Goal: Task Accomplishment & Management: Manage account settings

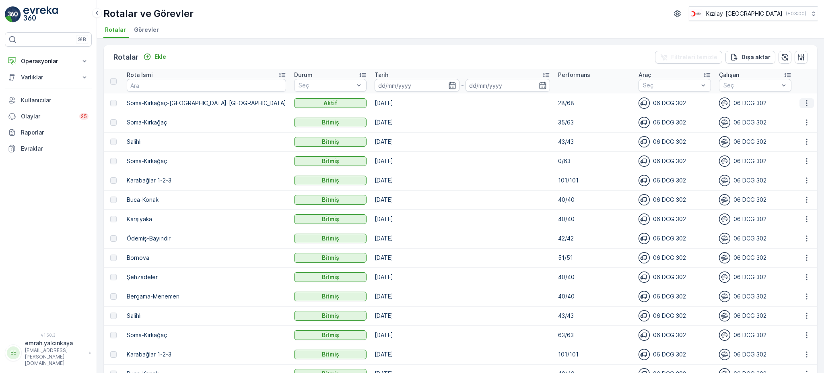
click at [803, 100] on icon "button" at bounding box center [807, 103] width 8 height 8
click at [805, 123] on span "Rota Takibini Görüntüle" at bounding box center [787, 126] width 63 height 8
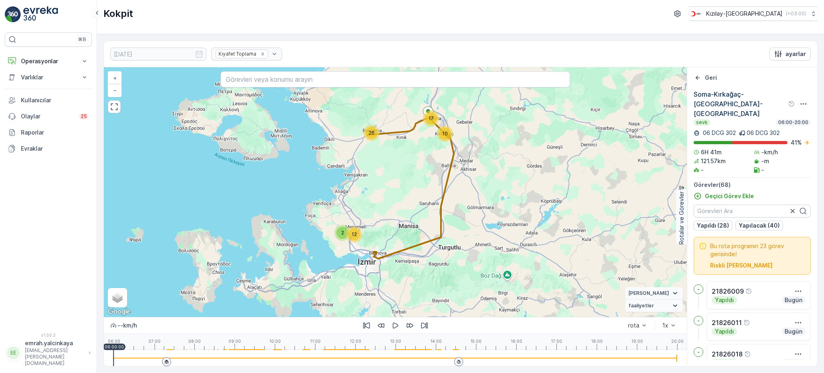
click at [445, 356] on div at bounding box center [395, 358] width 564 height 16
click at [397, 327] on icon "button" at bounding box center [396, 325] width 8 height 8
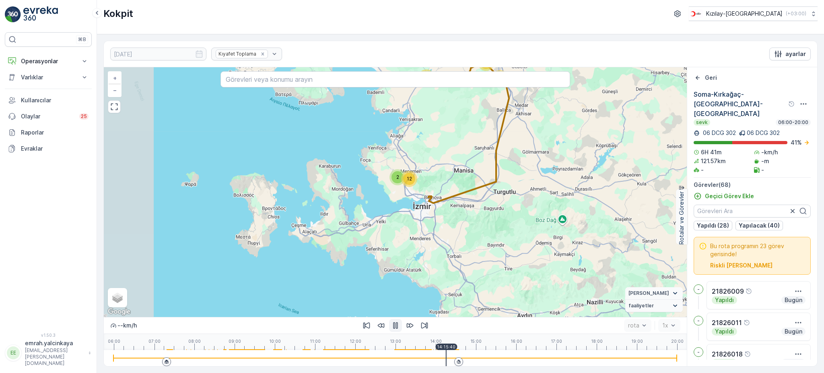
drag, startPoint x: 460, startPoint y: 287, endPoint x: 514, endPoint y: 227, distance: 80.4
click at [516, 231] on div "10 2 26 12 17 + − Uydu Yol haritası Arazi Karışık Leaflet Klavye kısayolları Ha…" at bounding box center [395, 191] width 583 height 249
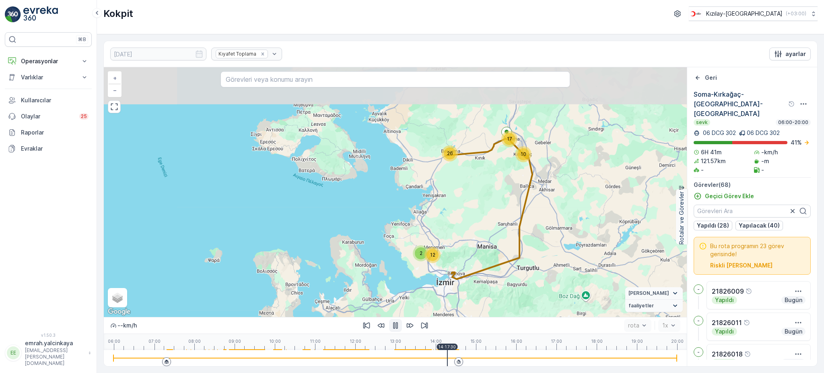
drag, startPoint x: 546, startPoint y: 173, endPoint x: 557, endPoint y: 241, distance: 69.3
click at [557, 241] on div "26 17 10 2 12 + − Uydu Yol haritası Arazi Karışık Leaflet Klavye kısayolları Ha…" at bounding box center [395, 191] width 583 height 249
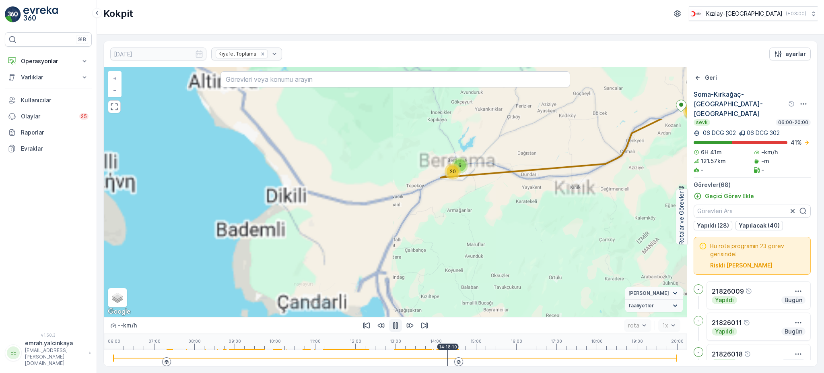
drag, startPoint x: 452, startPoint y: 166, endPoint x: 474, endPoint y: 223, distance: 61.0
click at [474, 224] on div "6 20 17 9 2 3 2 7 + − Uydu Yol haritası Arazi Karışık Leaflet Klavye kısayollar…" at bounding box center [395, 191] width 583 height 249
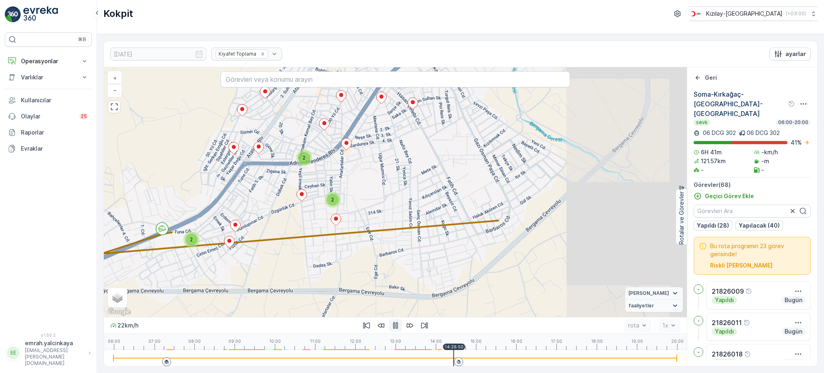
drag, startPoint x: 604, startPoint y: 219, endPoint x: 409, endPoint y: 224, distance: 195.6
click at [325, 233] on div "2 2 2 2 2 2 2 + − Uydu Yol haritası Arazi Karışık Leaflet Klavye kısayolları Ha…" at bounding box center [395, 191] width 583 height 249
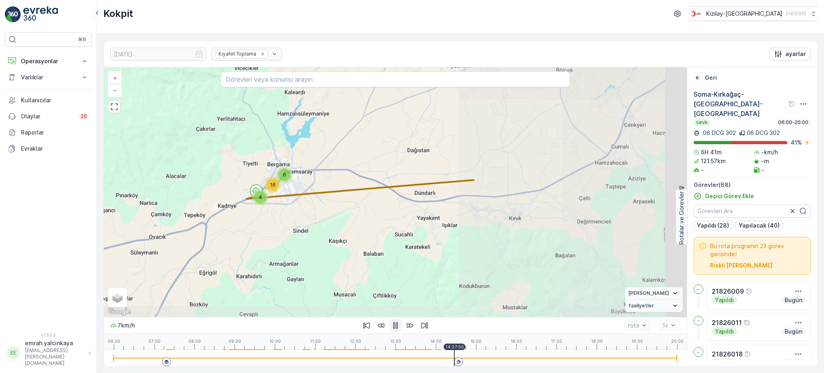
drag, startPoint x: 626, startPoint y: 221, endPoint x: 355, endPoint y: 194, distance: 272.2
click at [355, 194] on div "6 4 16 8 9 7 2 2 7 + − Uydu Yol haritası Arazi Karışık Leaflet Klavye kısayolla…" at bounding box center [395, 191] width 583 height 249
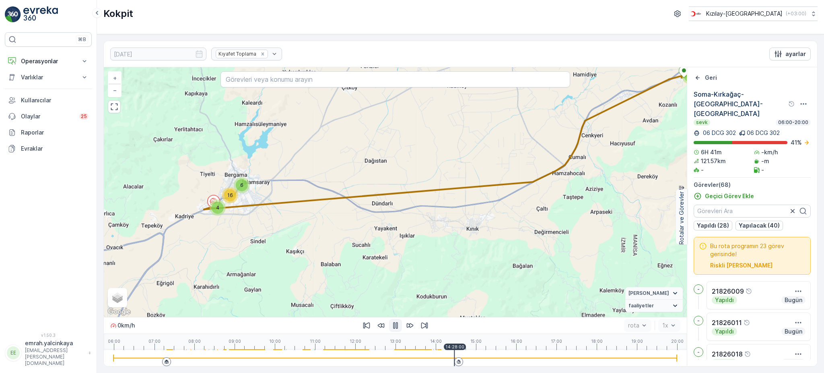
drag, startPoint x: 592, startPoint y: 185, endPoint x: 453, endPoint y: 228, distance: 145.7
click at [453, 227] on div "6 4 16 8 9 7 2 2 7 + − Uydu Yol haritası Arazi Karışık Leaflet Klavye kısayolla…" at bounding box center [395, 191] width 583 height 249
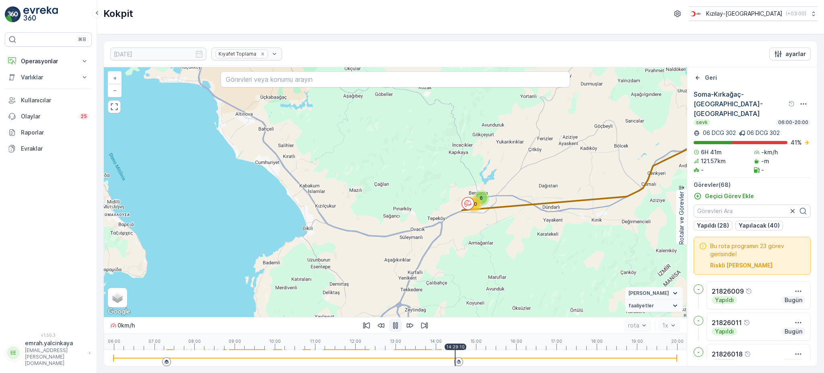
click at [395, 324] on icon "button" at bounding box center [395, 325] width 5 height 7
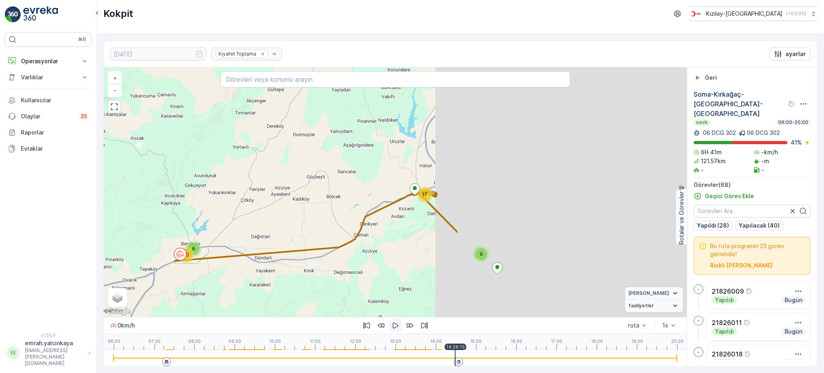
drag, startPoint x: 616, startPoint y: 241, endPoint x: 295, endPoint y: 293, distance: 325.2
click at [291, 294] on div "6 20 17 9 2 3 2 7 + − Uydu Yol haritası Arazi Karışık Leaflet Klavye kısayollar…" at bounding box center [395, 191] width 583 height 249
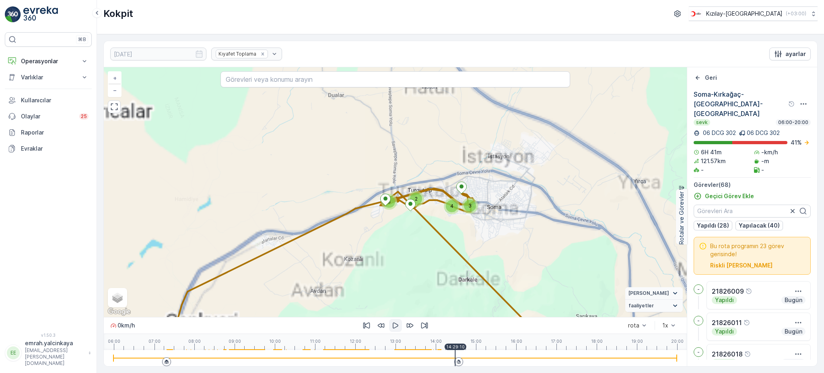
drag, startPoint x: 369, startPoint y: 190, endPoint x: 446, endPoint y: 258, distance: 102.4
click at [451, 271] on div "3 3 4 2 3 10 3 4 2 6 7 2 4 + − Uydu Yol haritası Arazi Karışık Leaflet Klavye k…" at bounding box center [395, 191] width 583 height 249
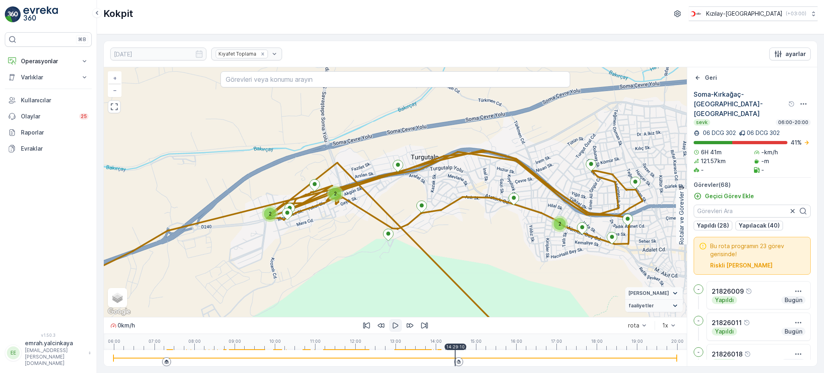
drag, startPoint x: 447, startPoint y: 212, endPoint x: 482, endPoint y: 236, distance: 42.5
click at [481, 260] on div "2 2 2 2 2 2 2 + − Uydu Yol haritası Arazi Karışık Leaflet Klavye kısayolları Ha…" at bounding box center [395, 191] width 583 height 249
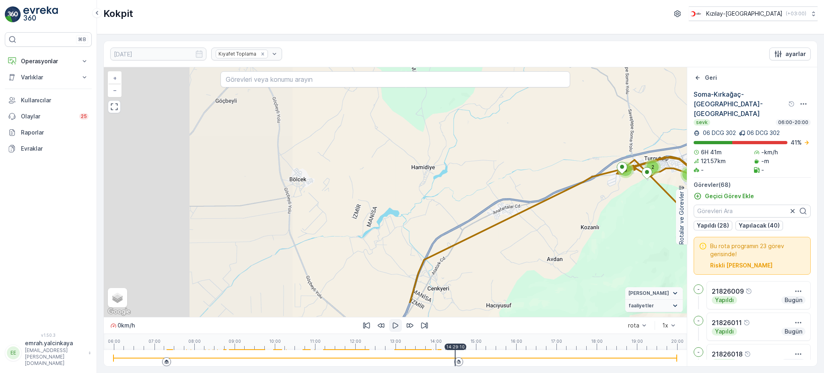
drag, startPoint x: 398, startPoint y: 233, endPoint x: 564, endPoint y: 164, distance: 179.6
click at [579, 161] on div "3 3 4 2 3 10 3 4 2 6 7 2 4 + − Uydu Yol haritası Arazi Karışık Leaflet Klavye k…" at bounding box center [395, 191] width 583 height 249
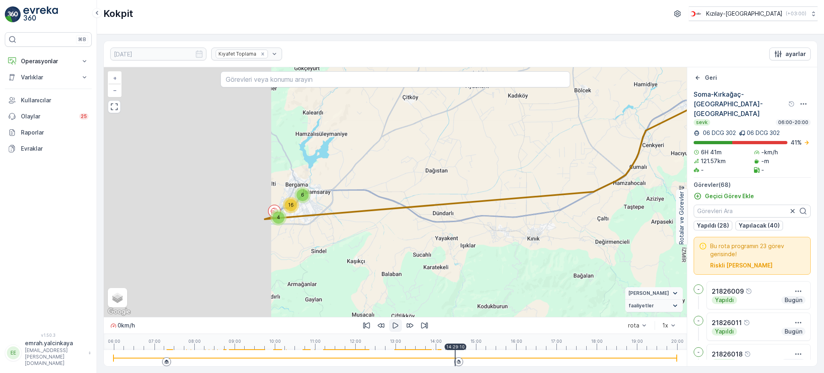
drag, startPoint x: 380, startPoint y: 270, endPoint x: 564, endPoint y: 182, distance: 203.6
click at [564, 182] on div "6 4 16 8 9 7 2 2 7 + − Uydu Yol haritası Arazi Karışık Leaflet Klavye kısayolla…" at bounding box center [395, 191] width 583 height 249
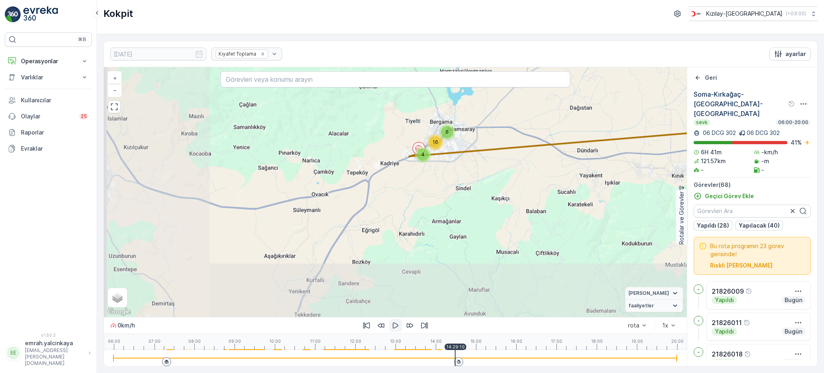
drag, startPoint x: 355, startPoint y: 244, endPoint x: 499, endPoint y: 181, distance: 157.7
click at [499, 181] on div "6 4 16 8 9 7 2 2 7 + − Uydu Yol haritası Arazi Karışık Leaflet Klavye kısayolla…" at bounding box center [395, 191] width 583 height 249
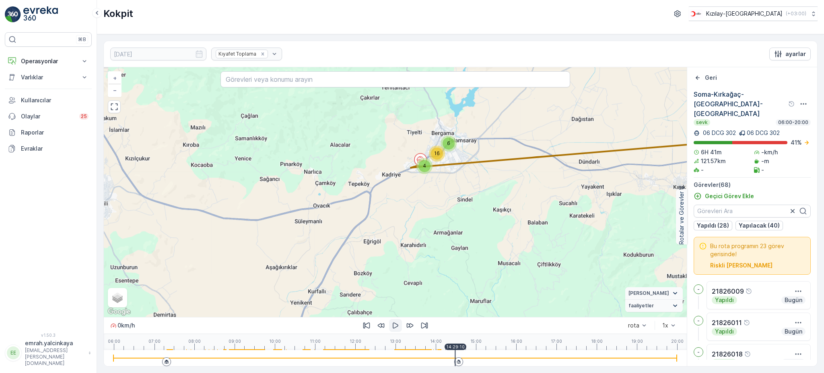
drag, startPoint x: 494, startPoint y: 167, endPoint x: 480, endPoint y: 216, distance: 51.5
click at [481, 217] on div "6 4 16 8 9 7 2 2 7 + − Uydu Yol haritası Arazi Karışık Leaflet Klavye kısayolla…" at bounding box center [395, 191] width 583 height 249
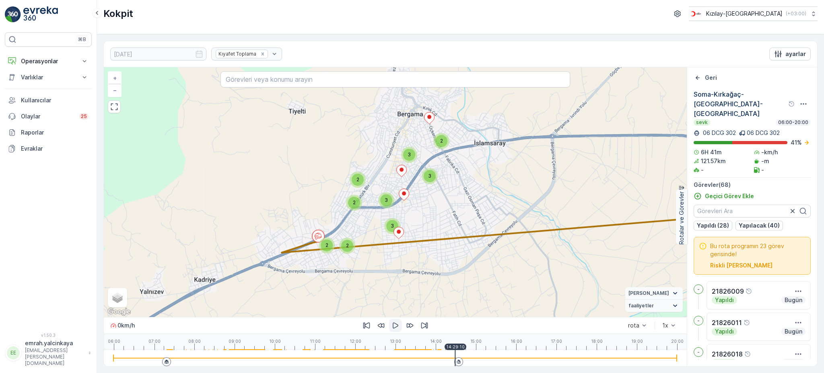
drag, startPoint x: 507, startPoint y: 198, endPoint x: 504, endPoint y: 213, distance: 16.1
click at [504, 213] on div "3 2 2 2 2 3 2 3 3 2 3 3 3 3 2 2 + − Uydu Yol haritası Arazi Karışık Leaflet Kla…" at bounding box center [395, 191] width 583 height 249
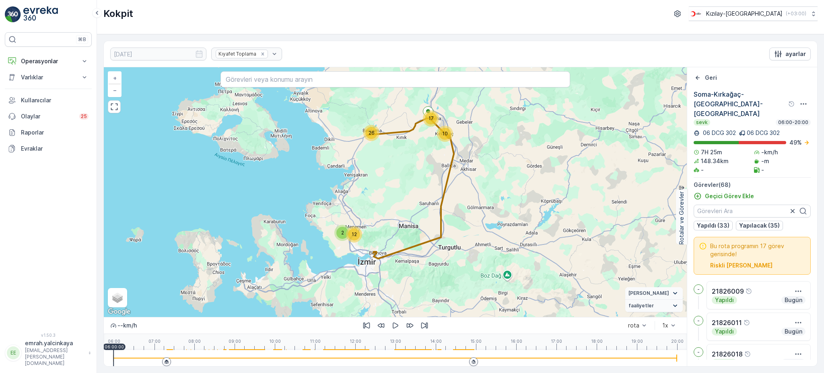
click at [465, 360] on div at bounding box center [395, 358] width 564 height 16
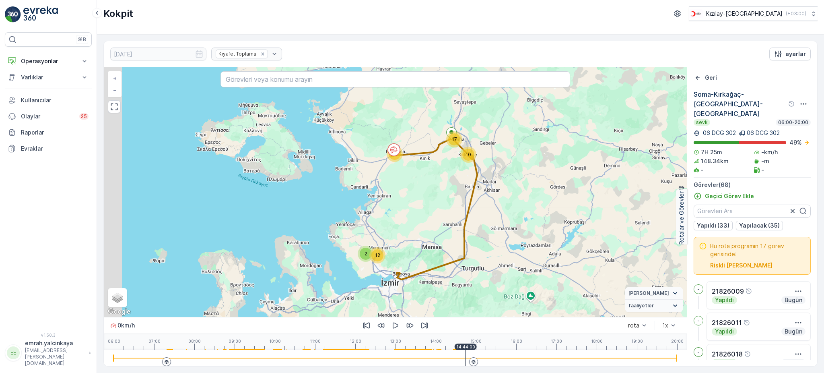
drag, startPoint x: 376, startPoint y: 168, endPoint x: 399, endPoint y: 189, distance: 31.3
click at [399, 189] on div "10 2 26 12 17 + − Uydu Yol haritası Arazi Karışık Leaflet Klavye kısayolları Ha…" at bounding box center [395, 191] width 583 height 249
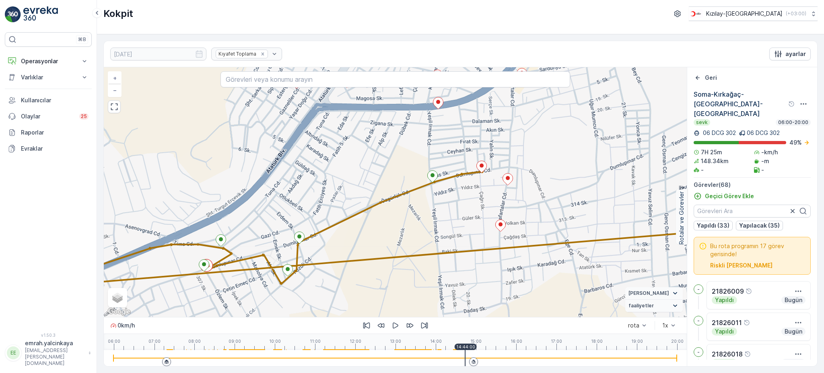
drag, startPoint x: 404, startPoint y: 207, endPoint x: 376, endPoint y: 256, distance: 56.6
click at [377, 257] on div "+ − Uydu Yol haritası Arazi Karışık Leaflet Klavye kısayolları Harita Verileri …" at bounding box center [395, 191] width 583 height 249
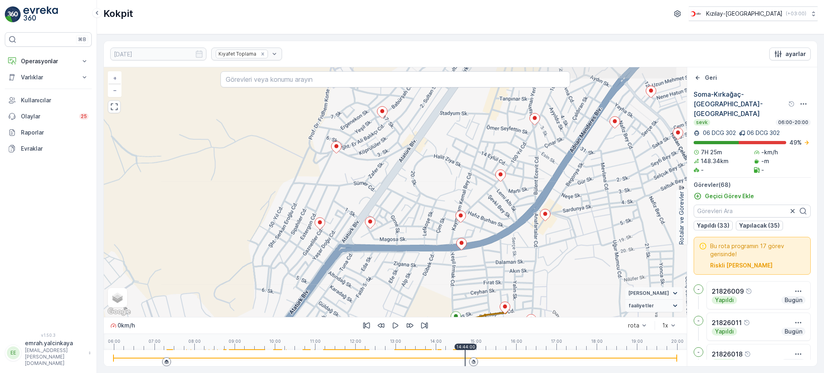
drag, startPoint x: 435, startPoint y: 225, endPoint x: 509, endPoint y: 351, distance: 146.9
click at [491, 364] on div "+ − Uydu Yol haritası Arazi Karışık Leaflet Klavye kısayolları Harita Verileri …" at bounding box center [395, 216] width 583 height 299
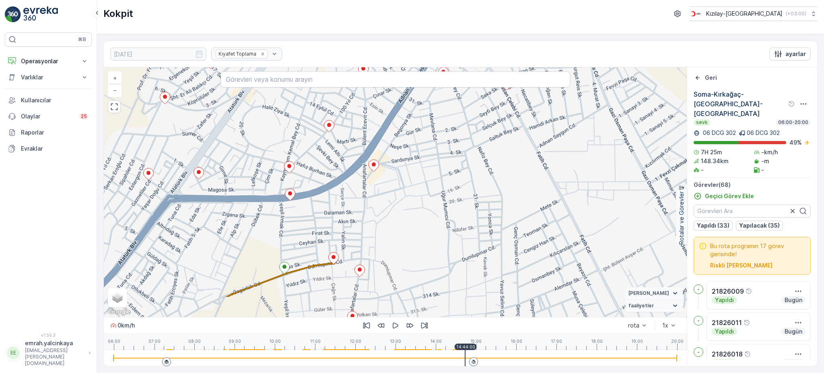
drag, startPoint x: 588, startPoint y: 213, endPoint x: 419, endPoint y: 168, distance: 174.5
click at [419, 168] on div "+ − Uydu Yol haritası Arazi Karışık Leaflet Klavye kısayolları Harita Verileri …" at bounding box center [395, 191] width 583 height 249
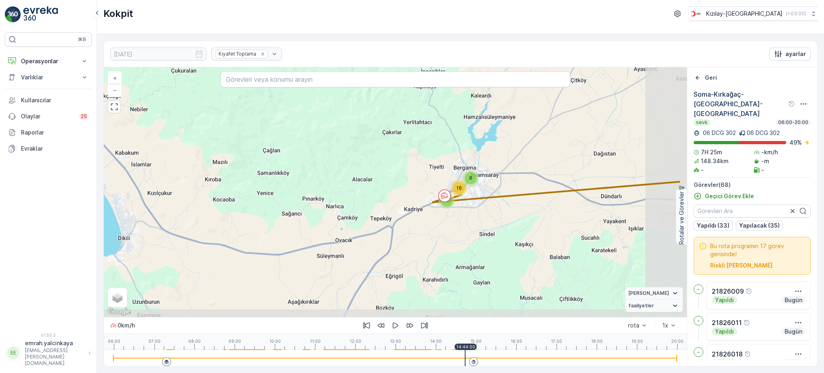
drag, startPoint x: 561, startPoint y: 251, endPoint x: 499, endPoint y: 235, distance: 64.2
click at [499, 235] on div "6 4 16 8 9 7 2 2 7 + − Uydu Yol haritası Arazi Karışık Leaflet Klavye kısayolla…" at bounding box center [395, 191] width 583 height 249
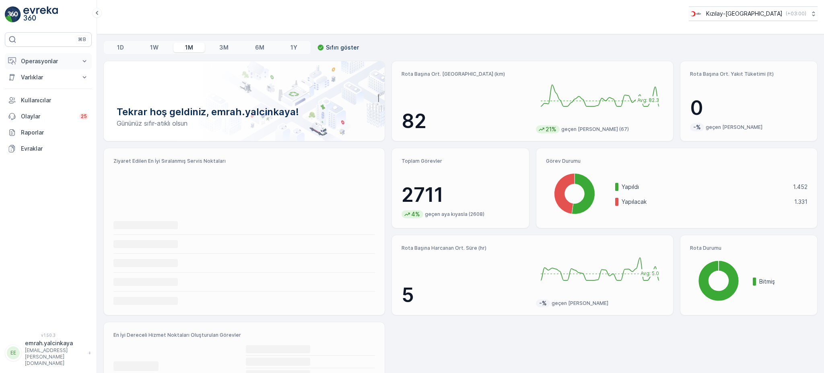
click at [28, 63] on p "Operasyonlar" at bounding box center [48, 61] width 55 height 8
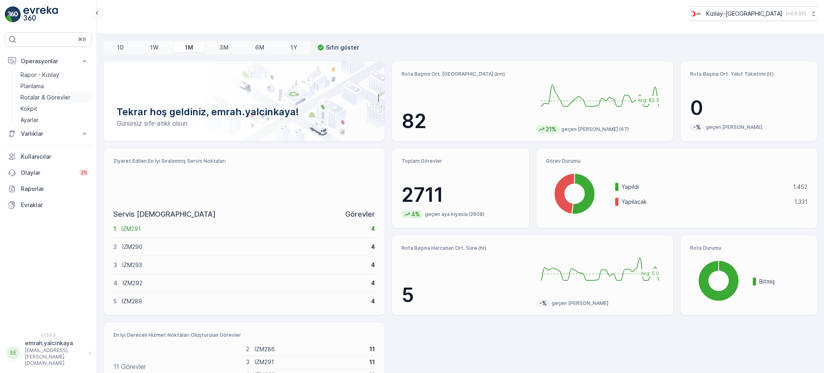
click at [60, 95] on p "Rotalar & Görevler" at bounding box center [46, 97] width 50 height 8
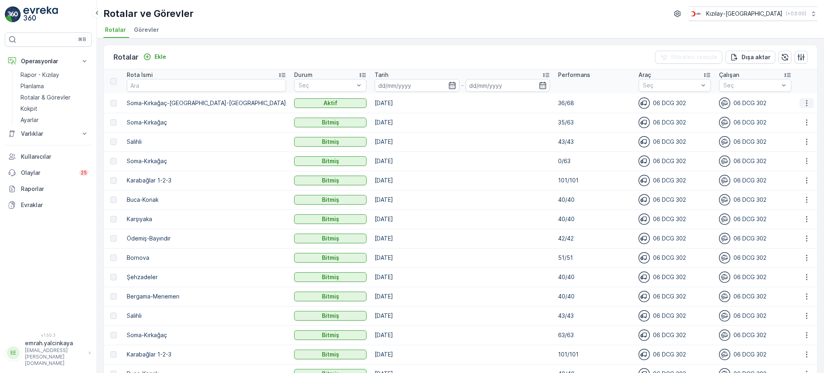
click at [804, 104] on icon "button" at bounding box center [807, 103] width 8 height 8
click at [804, 124] on span "Rota Takibini Görüntüle" at bounding box center [787, 126] width 63 height 8
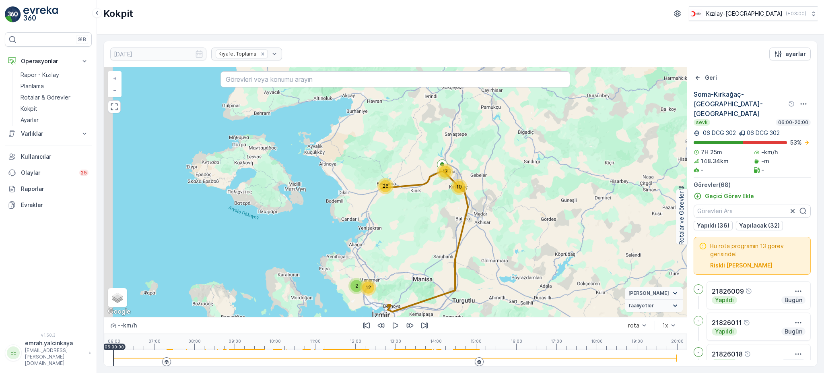
drag, startPoint x: 442, startPoint y: 163, endPoint x: 457, endPoint y: 218, distance: 57.5
click at [457, 218] on div "10 2 26 12 17 + − Uydu Yol haritası Arazi Karışık Leaflet Klavye kısayolları Ha…" at bounding box center [395, 191] width 583 height 249
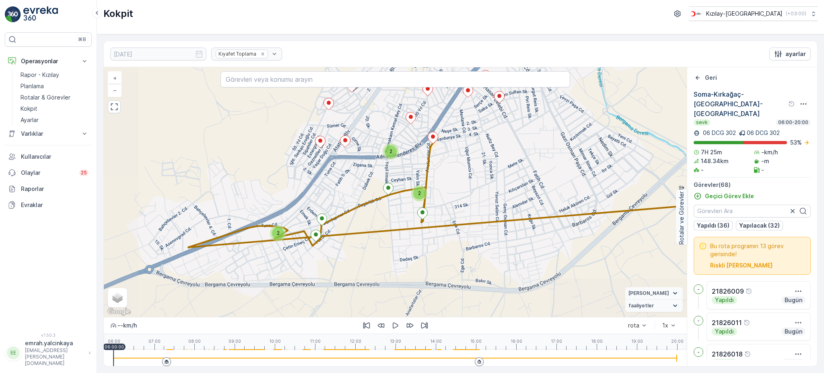
drag, startPoint x: 394, startPoint y: 250, endPoint x: 470, endPoint y: 166, distance: 113.4
click at [470, 166] on div "2 2 2 2 2 2 2 + − Uydu Yol haritası Arazi Karışık Leaflet Klavye kısayolları Ha…" at bounding box center [395, 191] width 583 height 249
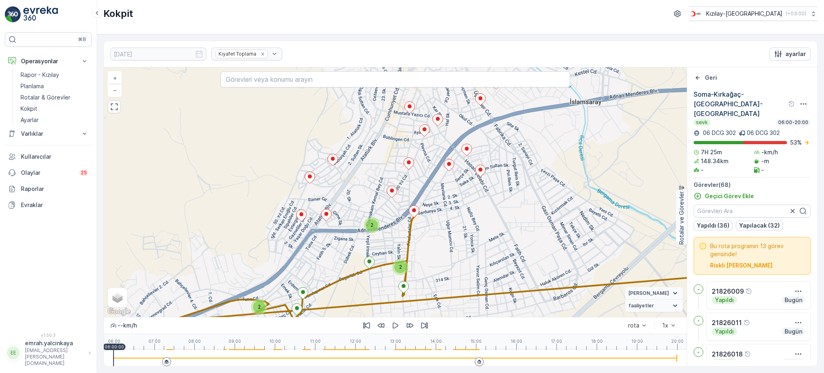
drag, startPoint x: 464, startPoint y: 202, endPoint x: 421, endPoint y: 248, distance: 62.9
click at [442, 256] on div "2 2 2 2 2 2 2 + − Uydu Yol haritası Arazi Karışık Leaflet Klavye kısayolları Ha…" at bounding box center [395, 191] width 583 height 249
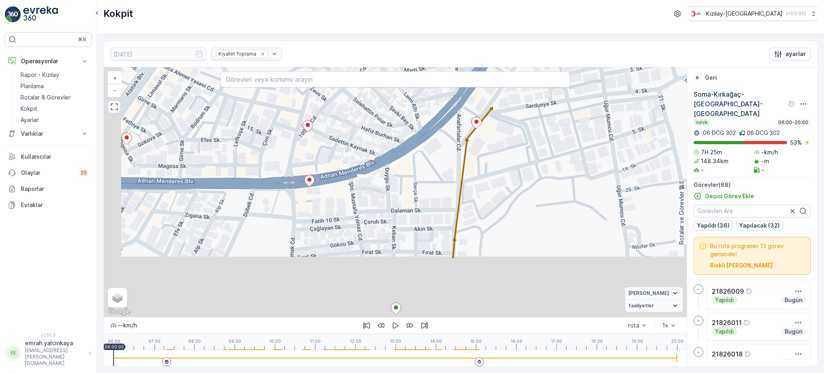
drag, startPoint x: 453, startPoint y: 217, endPoint x: 503, endPoint y: 131, distance: 99.9
click at [503, 131] on div "+ − Uydu Yol haritası Arazi Karışık Leaflet Klavye kısayolları Harita Verileri …" at bounding box center [395, 191] width 583 height 249
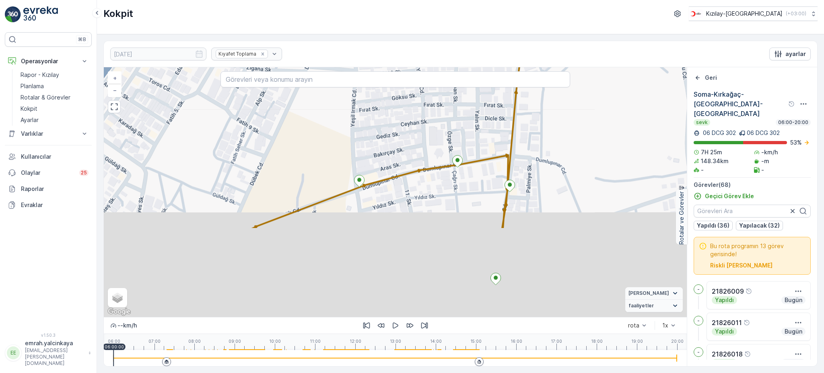
drag, startPoint x: 406, startPoint y: 264, endPoint x: 413, endPoint y: 209, distance: 54.9
click at [449, 153] on div "+ − Uydu Yol haritası Arazi Karışık Leaflet Klavye kısayolları Harita Verileri …" at bounding box center [395, 191] width 583 height 249
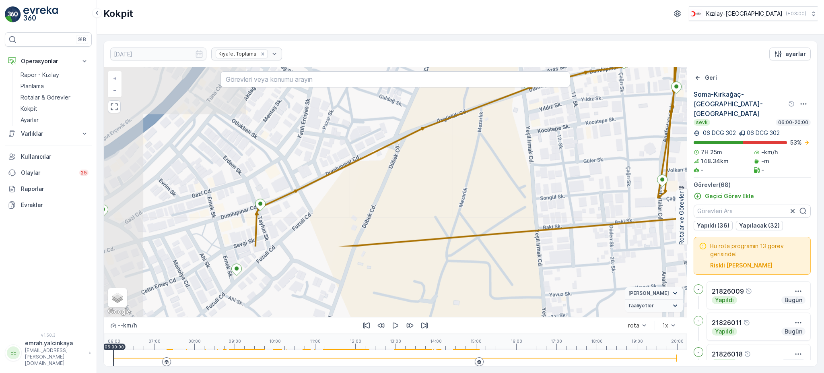
drag, startPoint x: 355, startPoint y: 242, endPoint x: 519, endPoint y: 146, distance: 190.4
click at [519, 146] on div "+ − Uydu Yol haritası Arazi Karışık Leaflet Klavye kısayolları Harita Verileri …" at bounding box center [395, 191] width 583 height 249
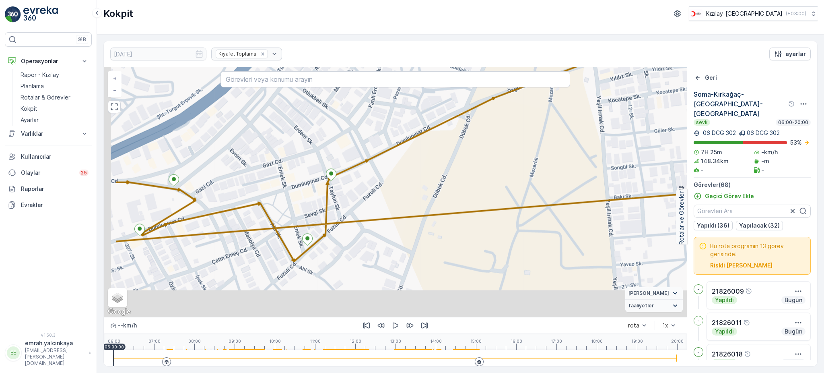
drag, startPoint x: 359, startPoint y: 229, endPoint x: 430, endPoint y: 198, distance: 76.8
click at [430, 198] on div "+ − Uydu Yol haritası Arazi Karışık Leaflet Klavye kısayolları Harita Verileri …" at bounding box center [395, 191] width 583 height 249
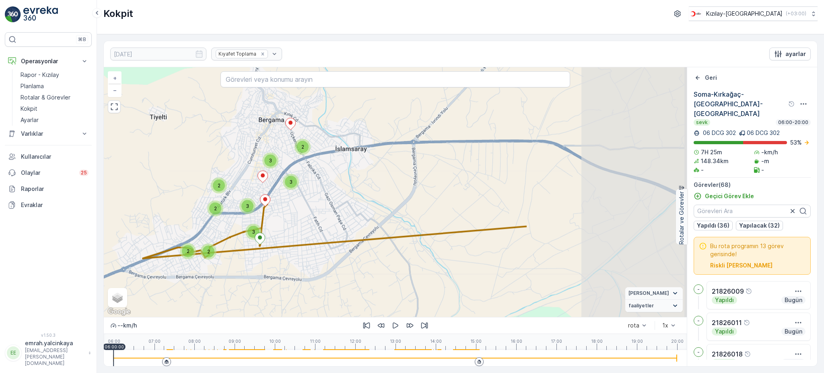
drag, startPoint x: 518, startPoint y: 196, endPoint x: 299, endPoint y: 240, distance: 223.3
click at [300, 241] on div "3 2 2 2 2 3 2 3 3 2 3 3 3 3 2 2 + − Uydu Yol haritası Arazi Karışık Leaflet Kla…" at bounding box center [395, 191] width 583 height 249
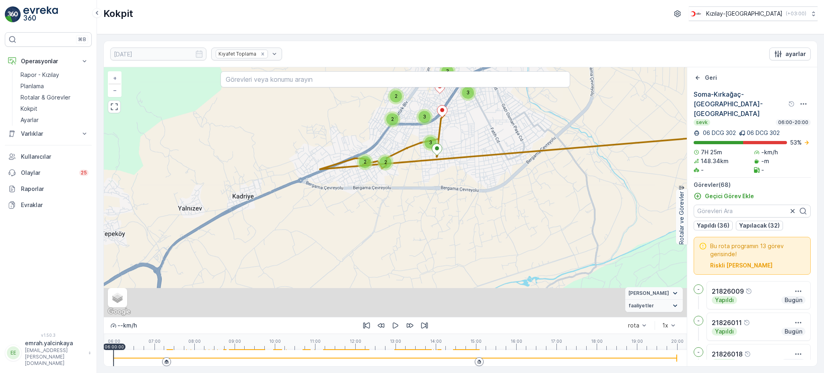
drag, startPoint x: 365, startPoint y: 184, endPoint x: 531, endPoint y: 100, distance: 186.4
click at [541, 94] on div "3 2 2 2 2 3 2 3 3 2 3 3 3 3 2 2 + − Uydu Yol haritası Arazi Karışık Leaflet Kla…" at bounding box center [395, 191] width 583 height 249
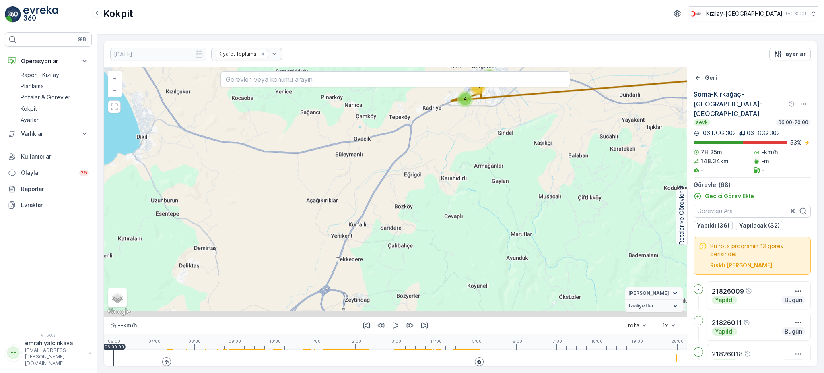
drag, startPoint x: 479, startPoint y: 249, endPoint x: 497, endPoint y: 150, distance: 101.0
click at [497, 150] on div "6 4 16 8 9 7 2 2 7 + − Uydu Yol haritası Arazi Karışık Leaflet Klavye kısayolla…" at bounding box center [395, 191] width 583 height 249
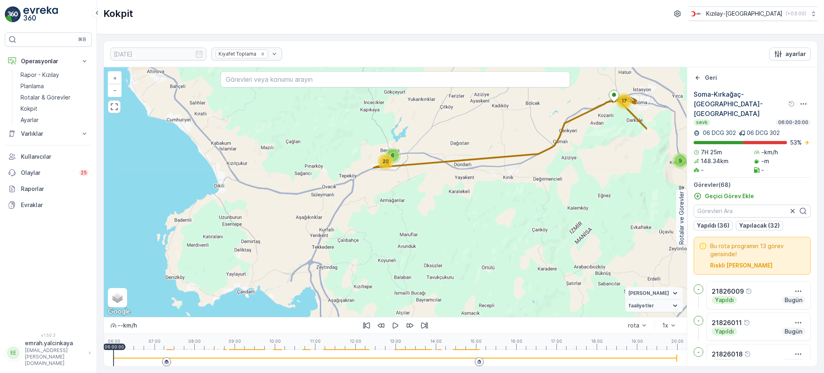
drag, startPoint x: 516, startPoint y: 206, endPoint x: 391, endPoint y: 225, distance: 126.9
click at [404, 247] on div "6 20 17 9 2 3 2 7 + − Uydu Yol haritası Arazi Karışık Leaflet Klavye kısayollar…" at bounding box center [395, 191] width 583 height 249
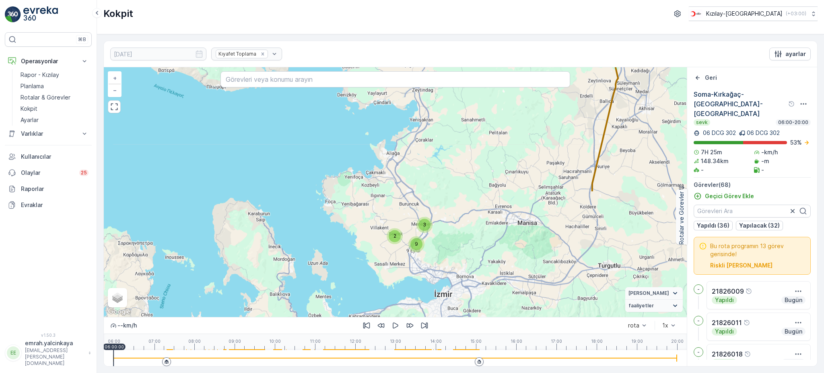
drag, startPoint x: 436, startPoint y: 243, endPoint x: 499, endPoint y: 93, distance: 163.1
click at [499, 93] on div "26 17 10 2 3 9 + − Uydu Yol haritası Arazi Karışık Leaflet Klavye kısayolları H…" at bounding box center [395, 191] width 583 height 249
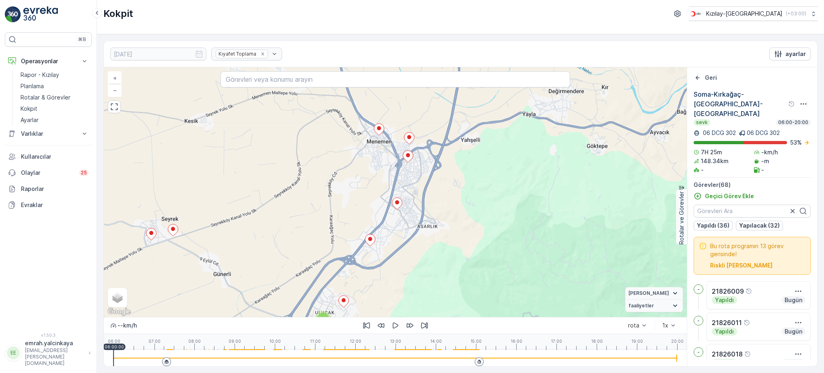
drag, startPoint x: 440, startPoint y: 265, endPoint x: 325, endPoint y: 254, distance: 115.2
click at [292, 268] on div "3 3 4 2 3 10 3 4 2 6 7 2 4 + − Uydu Yol haritası Arazi Karışık Leaflet Klavye k…" at bounding box center [395, 191] width 583 height 249
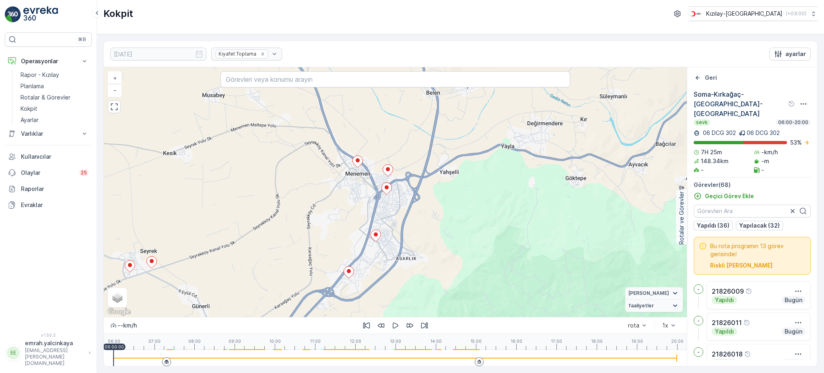
drag, startPoint x: 369, startPoint y: 205, endPoint x: 350, endPoint y: 195, distance: 21.2
click at [348, 238] on div "3 3 4 2 3 10 3 4 2 6 7 2 4 + − Uydu Yol haritası Arazi Karışık Leaflet Klavye k…" at bounding box center [395, 191] width 583 height 249
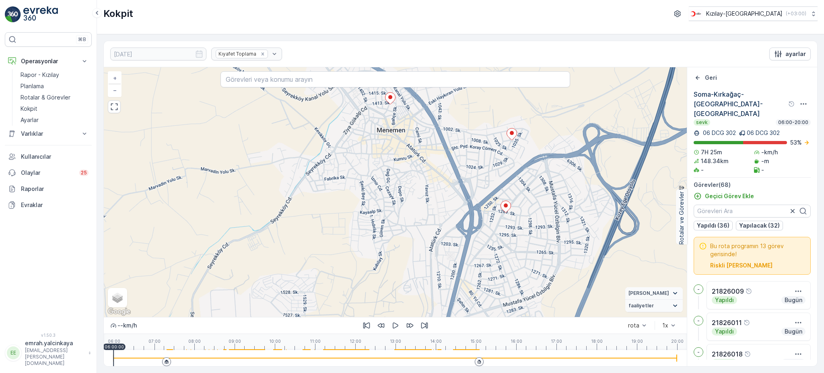
drag, startPoint x: 319, startPoint y: 205, endPoint x: 367, endPoint y: 191, distance: 50.3
click at [367, 191] on div "2 2 2 2 2 2 2 + − Uydu Yol haritası Arazi Karışık Leaflet Klavye kısayolları Ha…" at bounding box center [395, 191] width 583 height 249
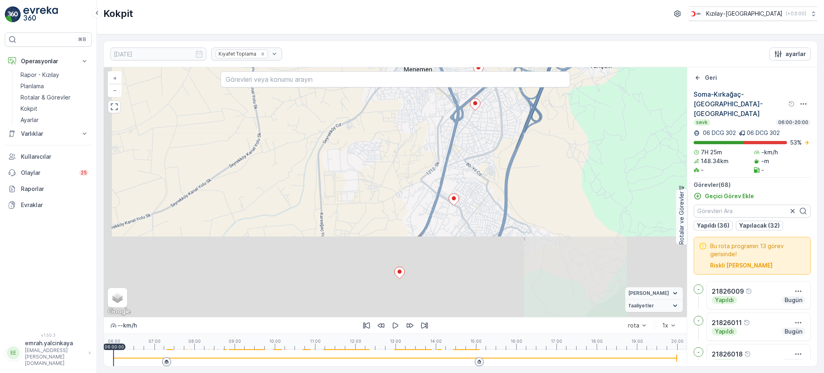
drag, startPoint x: 469, startPoint y: 251, endPoint x: 495, endPoint y: 147, distance: 106.6
click at [495, 147] on div "3 2 2 2 2 3 2 3 3 2 3 3 3 3 2 2 + − Uydu Yol haritası Arazi Karışık Leaflet Kla…" at bounding box center [395, 191] width 583 height 249
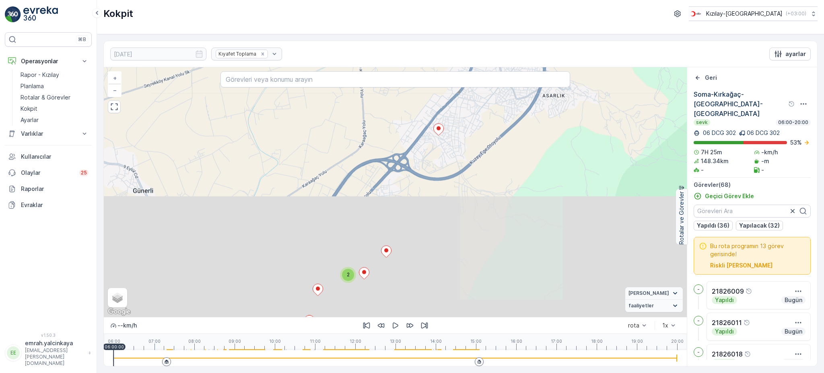
drag, startPoint x: 584, startPoint y: 270, endPoint x: 625, endPoint y: 130, distance: 145.4
click at [625, 130] on div "3 2 2 2 2 3 2 3 3 2 3 3 3 3 2 2 + − Uydu Yol haritası Arazi Karışık Leaflet Kla…" at bounding box center [395, 191] width 583 height 249
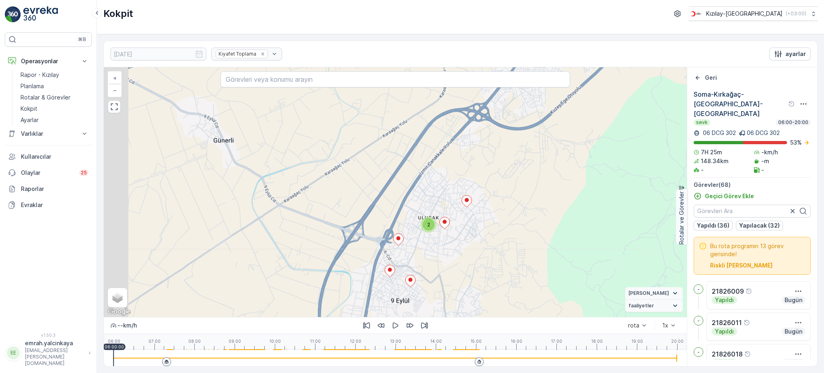
drag, startPoint x: 478, startPoint y: 234, endPoint x: 460, endPoint y: 198, distance: 40.1
click at [557, 183] on div "3 2 2 2 2 3 2 3 3 2 3 3 3 3 2 2 + − Uydu Yol haritası Arazi Karışık Leaflet Kla…" at bounding box center [395, 191] width 583 height 249
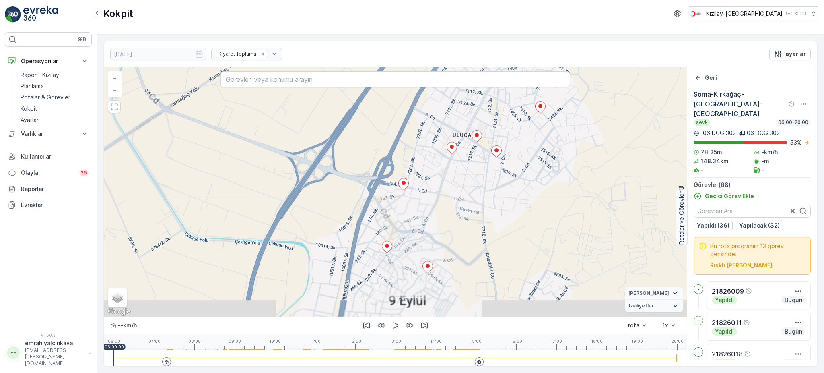
drag, startPoint x: 478, startPoint y: 245, endPoint x: 517, endPoint y: 154, distance: 99.2
click at [517, 154] on div "2 2 2 2 2 2 2 + − Uydu Yol haritası Arazi Karışık Leaflet Klavye kısayolları Ha…" at bounding box center [395, 191] width 583 height 249
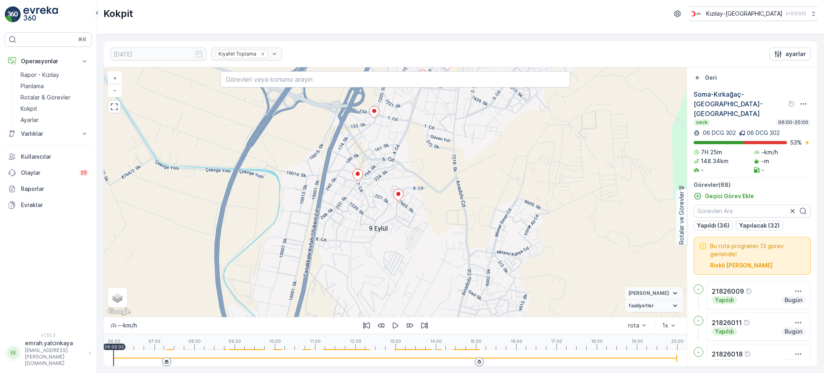
drag, startPoint x: 519, startPoint y: 210, endPoint x: 489, endPoint y: 138, distance: 77.4
click at [489, 138] on div "2 2 2 2 2 2 2 + − Uydu Yol haritası Arazi Karışık Leaflet Klavye kısayolları Ha…" at bounding box center [395, 191] width 583 height 249
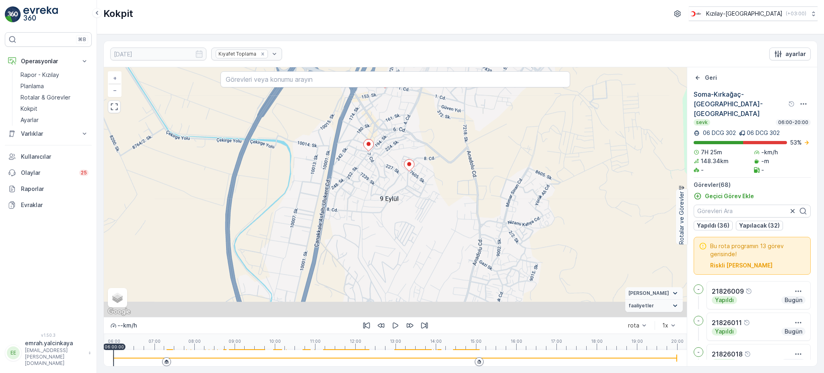
drag, startPoint x: 466, startPoint y: 232, endPoint x: 490, endPoint y: 163, distance: 73.7
click at [490, 163] on div "2 2 2 2 2 2 2 + − Uydu Yol haritası Arazi Karışık Leaflet Klavye kısayolları Ha…" at bounding box center [395, 191] width 583 height 249
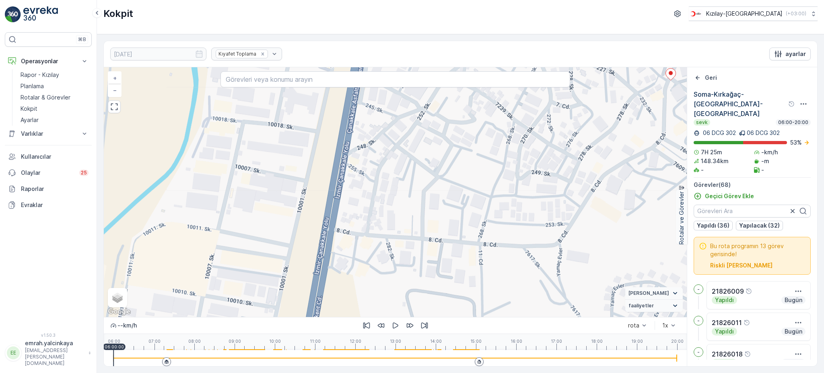
drag, startPoint x: 359, startPoint y: 161, endPoint x: 410, endPoint y: 218, distance: 76.4
click at [410, 218] on div "+ − Uydu Yol haritası Arazi Karışık Leaflet Klavye kısayolları Harita Verileri …" at bounding box center [395, 191] width 583 height 249
drag, startPoint x: 120, startPoint y: 279, endPoint x: 128, endPoint y: 279, distance: 7.2
click at [120, 278] on span "Uydu" at bounding box center [122, 279] width 12 height 6
click at [116, 278] on input "Uydu" at bounding box center [113, 278] width 5 height 5
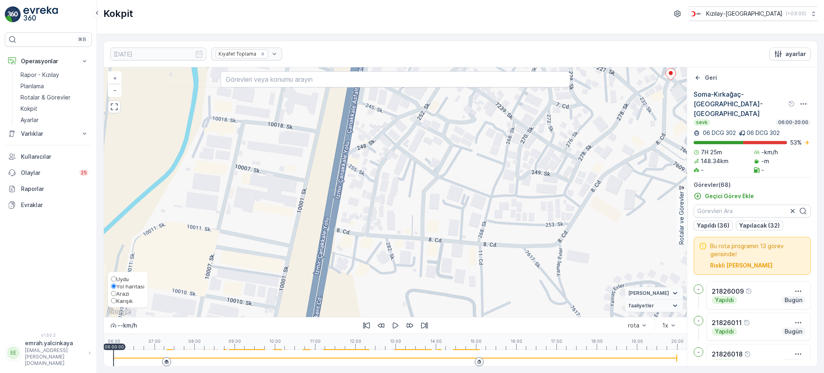
radio input "true"
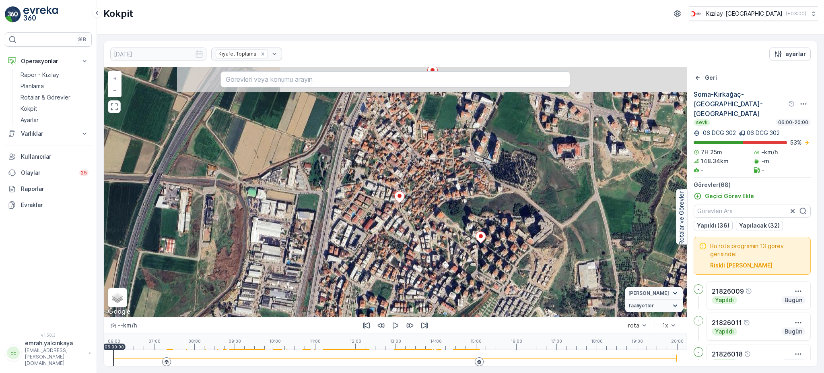
drag, startPoint x: 570, startPoint y: 196, endPoint x: 423, endPoint y: 286, distance: 172.1
click at [436, 294] on div "+ − Uydu Yol haritası Arazi Karışık Leaflet Klavye kısayolları Harita Verileri …" at bounding box center [395, 191] width 583 height 249
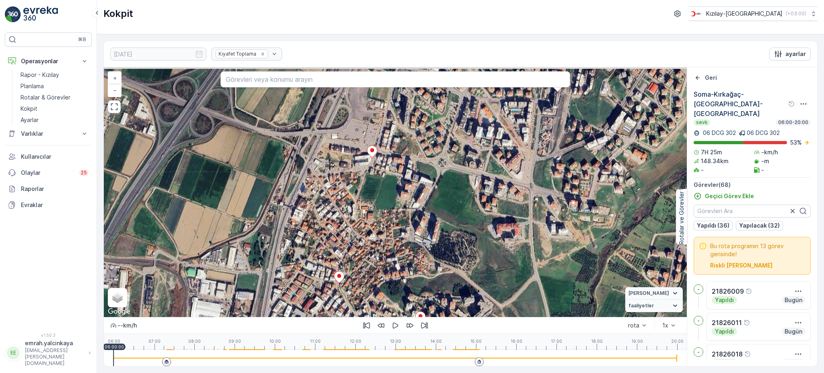
drag, startPoint x: 458, startPoint y: 153, endPoint x: 437, endPoint y: 263, distance: 112.2
click at [438, 263] on div "+ − Uydu Yol haritası Arazi Karışık Leaflet Klavye kısayolları Harita Verileri …" at bounding box center [395, 191] width 583 height 249
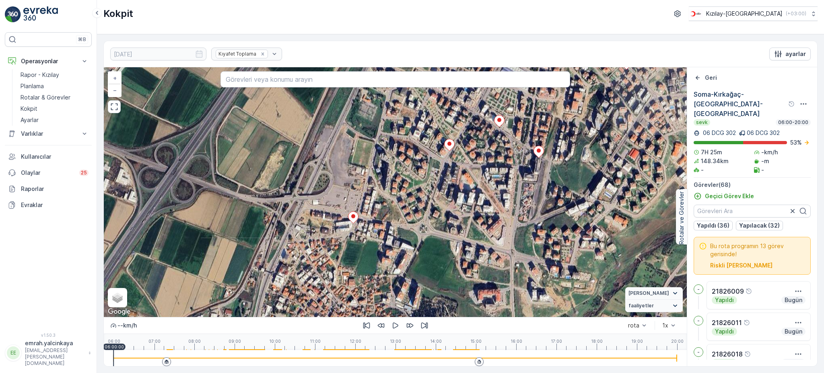
drag, startPoint x: 469, startPoint y: 184, endPoint x: 440, endPoint y: 232, distance: 55.8
click at [447, 244] on div "+ − Uydu Yol haritası Arazi Karışık Leaflet Klavye kısayolları Harita Verileri …" at bounding box center [395, 191] width 583 height 249
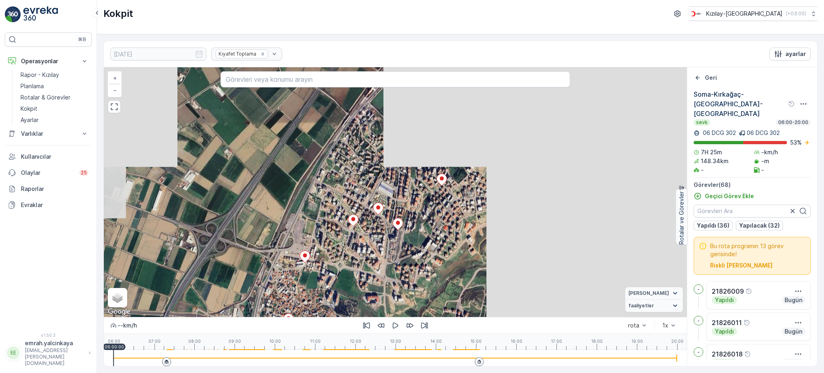
drag, startPoint x: 507, startPoint y: 221, endPoint x: 421, endPoint y: 251, distance: 90.9
click at [424, 251] on div "2 2 2 2 2 2 2 + − Uydu Yol haritası Arazi Karışık Leaflet Klavye kısayolları Ha…" at bounding box center [395, 191] width 583 height 249
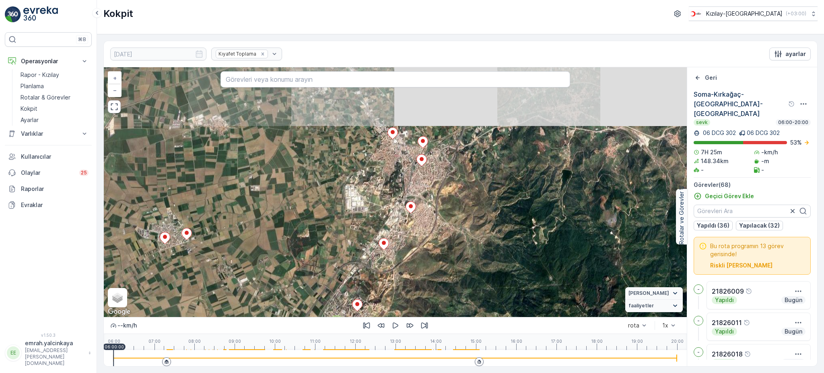
drag, startPoint x: 487, startPoint y: 128, endPoint x: 429, endPoint y: 248, distance: 133.7
click at [429, 248] on div "3 3 4 2 3 10 3 4 2 6 7 2 4 + − Uydu Yol haritası Arazi Karışık Leaflet Klavye k…" at bounding box center [395, 191] width 583 height 249
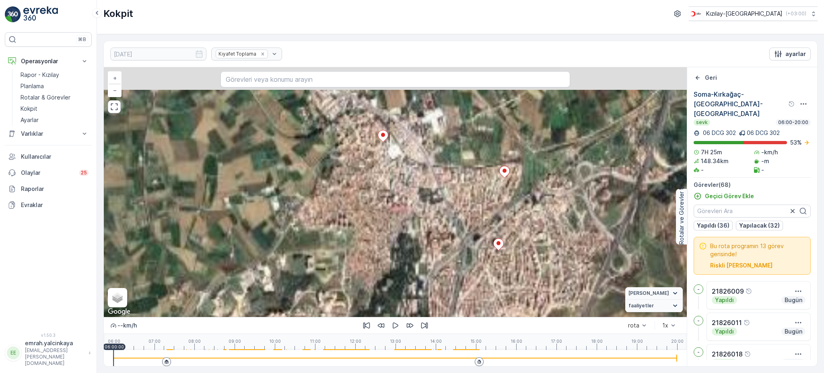
drag, startPoint x: 413, startPoint y: 155, endPoint x: 383, endPoint y: 234, distance: 84.3
click at [370, 237] on div "2 2 2 2 2 2 2 + − Uydu Yol haritası Arazi Karışık Leaflet Klavye kısayolları Ha…" at bounding box center [395, 191] width 583 height 249
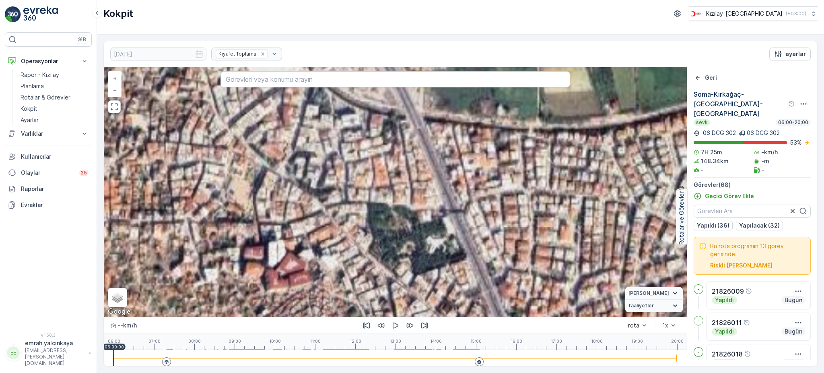
drag, startPoint x: 423, startPoint y: 211, endPoint x: 390, endPoint y: 244, distance: 46.7
click at [390, 244] on div "+ − Uydu Yol haritası Arazi Karışık Leaflet Klavye kısayolları Harita Verileri …" at bounding box center [395, 191] width 583 height 249
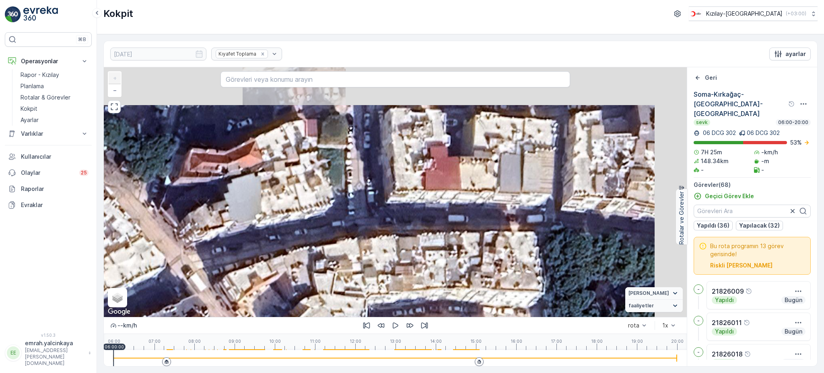
drag, startPoint x: 427, startPoint y: 197, endPoint x: 339, endPoint y: 250, distance: 103.1
click at [340, 250] on div "+ − Uydu Yol haritası Arazi Karışık Leaflet Klavye kısayolları Harita Verileri …" at bounding box center [395, 191] width 583 height 249
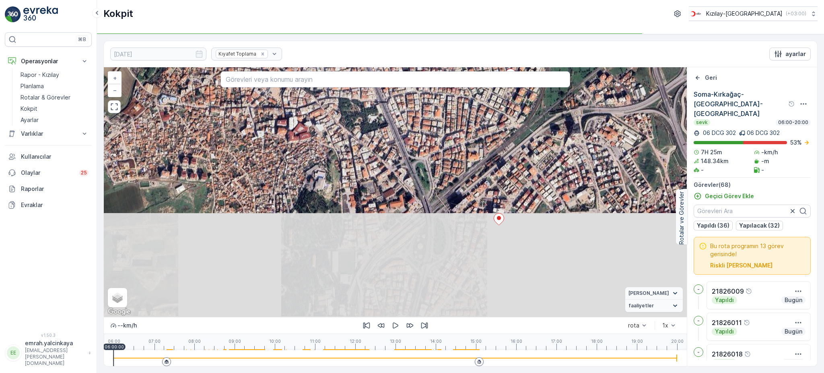
drag, startPoint x: 542, startPoint y: 265, endPoint x: 486, endPoint y: 154, distance: 124.3
click at [486, 154] on div "+ − Uydu Yol haritası Arazi Karışık Leaflet Klavye kısayolları Harita Verileri …" at bounding box center [395, 191] width 583 height 249
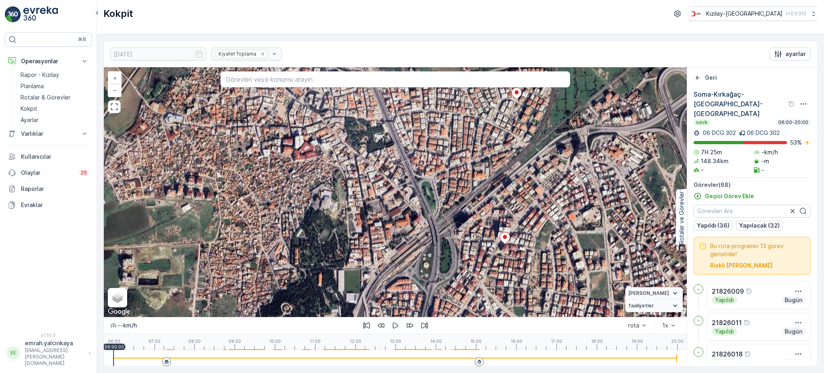
drag, startPoint x: 533, startPoint y: 169, endPoint x: 539, endPoint y: 188, distance: 19.9
click at [539, 188] on div "+ − Uydu Yol haritası Arazi Karışık Leaflet Klavye kısayolları Harita Verileri …" at bounding box center [395, 191] width 583 height 249
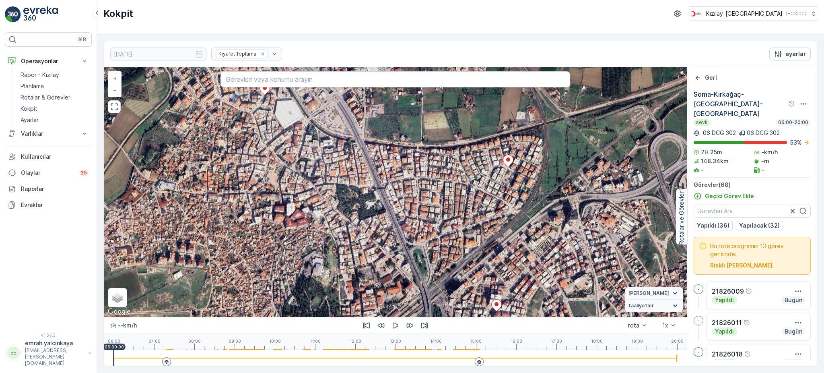
drag, startPoint x: 425, startPoint y: 144, endPoint x: 417, endPoint y: 218, distance: 74.9
click at [417, 218] on div "+ − Uydu Yol haritası Arazi Karışık Leaflet Klavye kısayolları Harita Verileri …" at bounding box center [395, 191] width 583 height 249
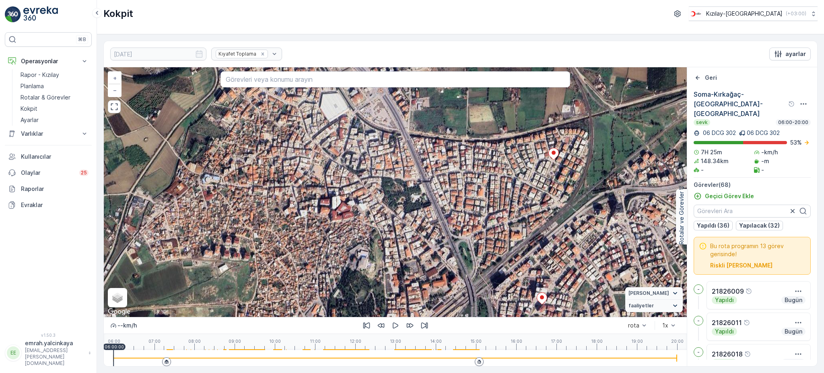
drag, startPoint x: 426, startPoint y: 214, endPoint x: 471, endPoint y: 200, distance: 47.2
click at [471, 200] on div "+ − Uydu Yol haritası Arazi Karışık Leaflet Klavye kısayolları Harita Verileri …" at bounding box center [395, 191] width 583 height 249
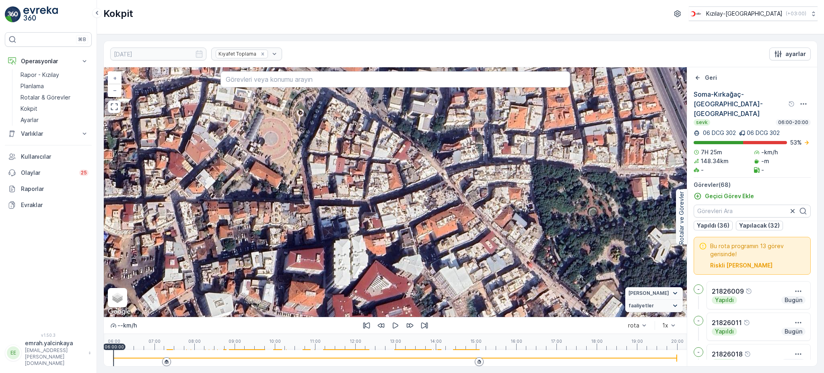
drag, startPoint x: 369, startPoint y: 215, endPoint x: 392, endPoint y: 245, distance: 37.1
click at [392, 245] on div "+ − Uydu Yol haritası Arazi Karışık Leaflet Klavye kısayolları Harita Verileri …" at bounding box center [395, 191] width 583 height 249
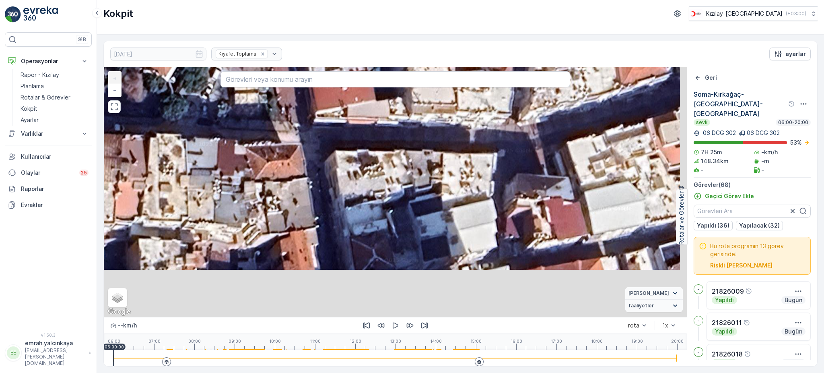
drag, startPoint x: 331, startPoint y: 233, endPoint x: 305, endPoint y: 152, distance: 84.7
click at [305, 152] on div "+ − Uydu Yol haritası Arazi Karışık Leaflet Klavye kısayolları Harita Verileri …" at bounding box center [395, 191] width 583 height 249
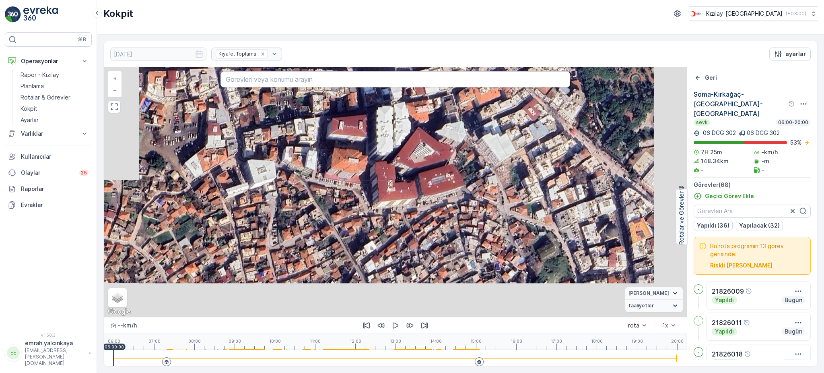
drag, startPoint x: 525, startPoint y: 209, endPoint x: 470, endPoint y: 82, distance: 139.0
click at [470, 82] on div "+ − Uydu Yol haritası Arazi Karışık Leaflet Klavye kısayolları Harita Verileri …" at bounding box center [395, 191] width 583 height 249
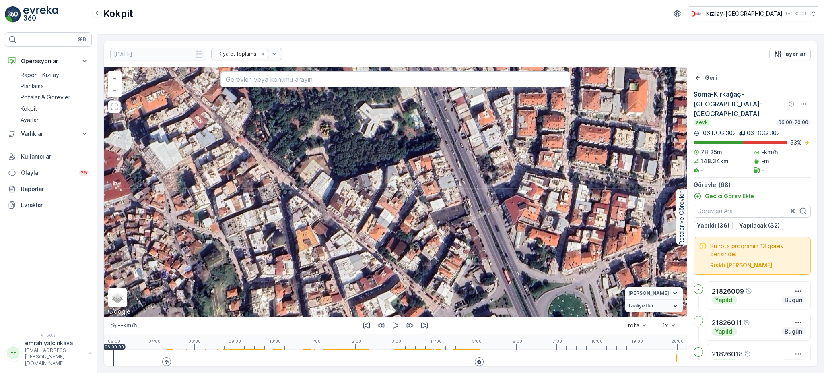
drag, startPoint x: 530, startPoint y: 192, endPoint x: 201, endPoint y: 215, distance: 330.4
click at [192, 218] on div "+ − Uydu Yol haritası Arazi Karışık Leaflet Klavye kısayolları Harita Verileri …" at bounding box center [395, 191] width 583 height 249
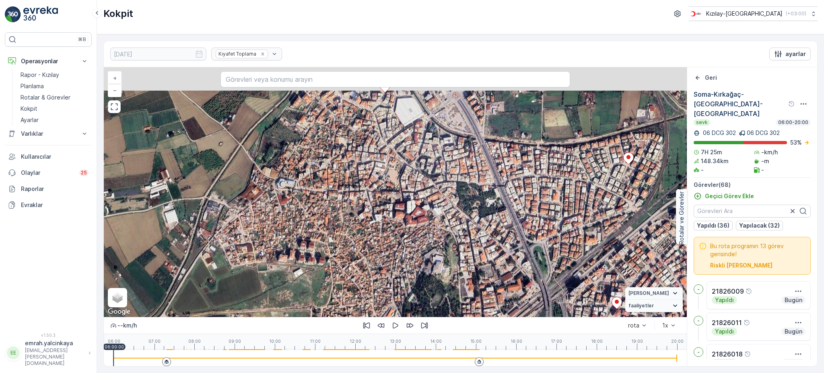
drag, startPoint x: 465, startPoint y: 154, endPoint x: 451, endPoint y: 183, distance: 31.5
click at [451, 183] on div "+ − Uydu Yol haritası Arazi Karışık Leaflet Klavye kısayolları Harita Verileri …" at bounding box center [395, 191] width 583 height 249
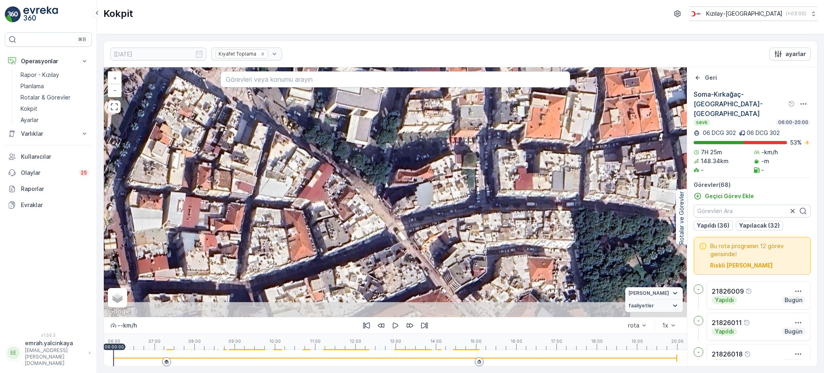
drag, startPoint x: 477, startPoint y: 259, endPoint x: 454, endPoint y: 208, distance: 56.0
click at [471, 200] on div "+ − Uydu Yol haritası Arazi Karışık Leaflet Klavye kısayolları Harita Verileri …" at bounding box center [395, 191] width 583 height 249
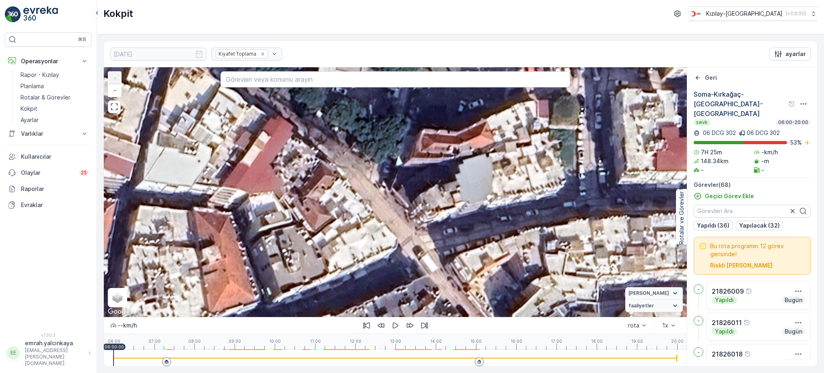
drag, startPoint x: 398, startPoint y: 200, endPoint x: 417, endPoint y: 191, distance: 21.6
click at [417, 191] on div "+ − Uydu Yol haritası Arazi Karışık Leaflet Klavye kısayolları Harita Verileri …" at bounding box center [395, 191] width 583 height 249
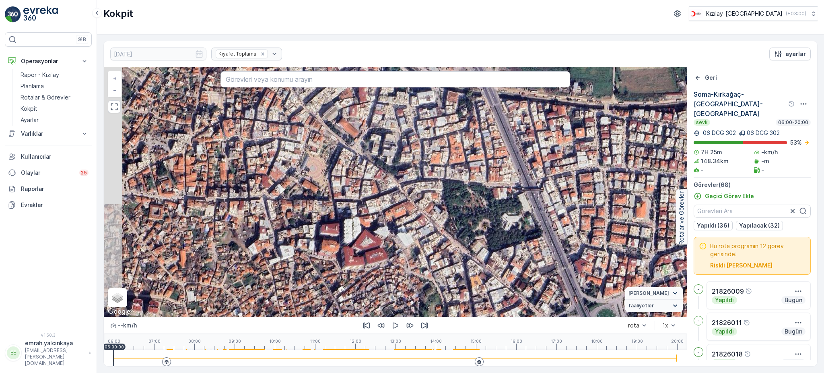
drag, startPoint x: 357, startPoint y: 202, endPoint x: 390, endPoint y: 210, distance: 34.2
click at [390, 210] on div "+ − Uydu Yol haritası Arazi Karışık Leaflet Klavye kısayolları Harita Verileri …" at bounding box center [395, 191] width 583 height 249
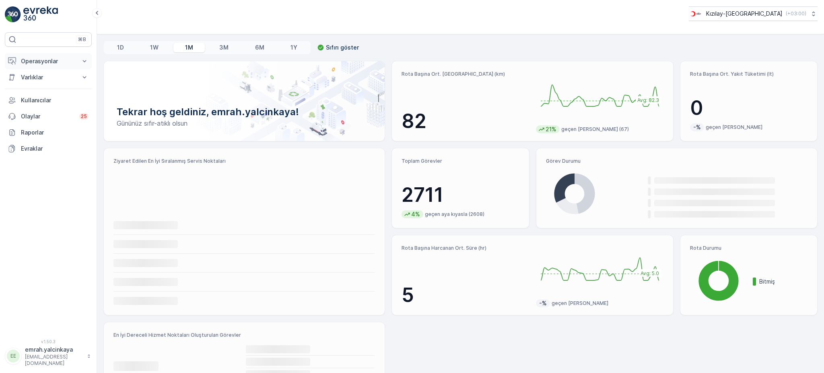
click at [52, 63] on p "Operasyonlar" at bounding box center [48, 61] width 55 height 8
click at [33, 99] on p "Rotalar & Görevler" at bounding box center [46, 97] width 50 height 8
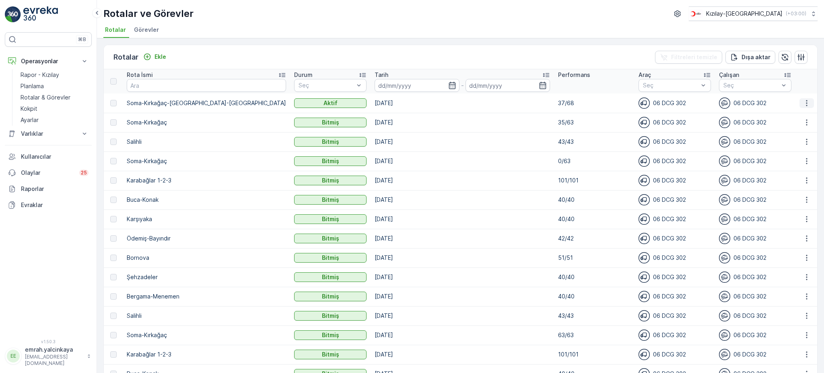
click at [807, 102] on icon "button" at bounding box center [807, 103] width 8 height 8
click at [166, 56] on button "Ekle" at bounding box center [154, 57] width 29 height 10
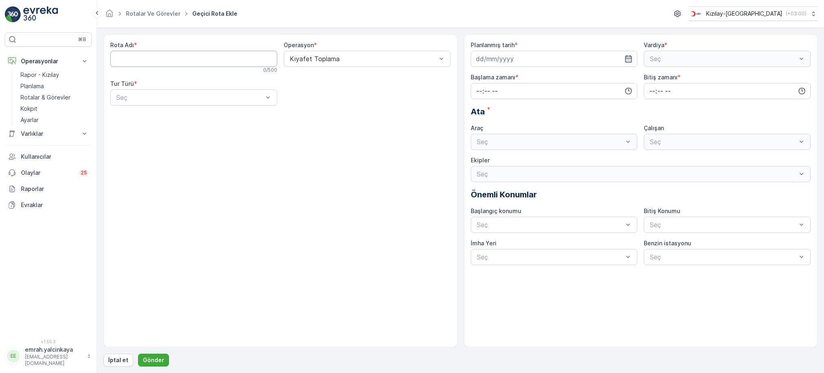
click at [224, 66] on Adı "Rota Adı" at bounding box center [193, 59] width 167 height 16
type Adı "Bergama-[PERSON_NAME]"
click at [212, 130] on div "Dinamik" at bounding box center [193, 130] width 157 height 7
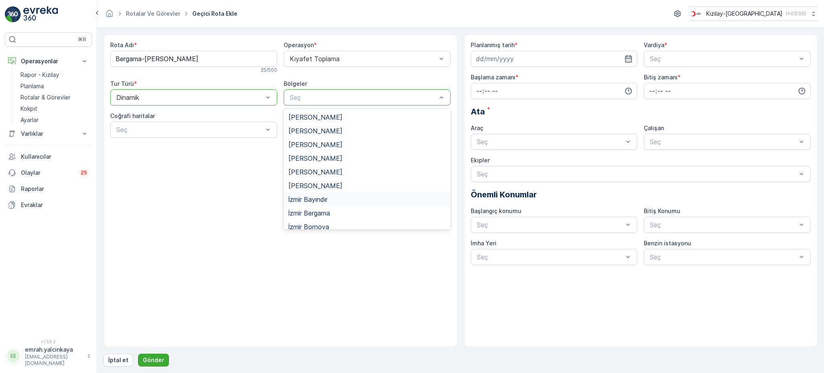
click at [216, 203] on div "Rota Adı * Bergama-Menemen-Karşıyaka 25 / 500 Operasyon * Kıyafet Toplama Tur T…" at bounding box center [280, 190] width 354 height 313
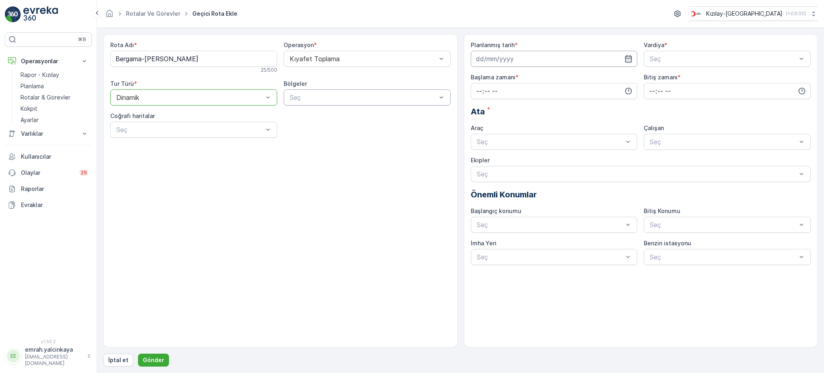
click at [551, 63] on input at bounding box center [554, 59] width 167 height 16
click at [525, 141] on div "18" at bounding box center [527, 142] width 13 height 13
type input "[DATE]"
click at [670, 80] on span "A Vardiyası (Gündüz)" at bounding box center [680, 78] width 62 height 7
click at [587, 95] on input "time" at bounding box center [554, 91] width 167 height 16
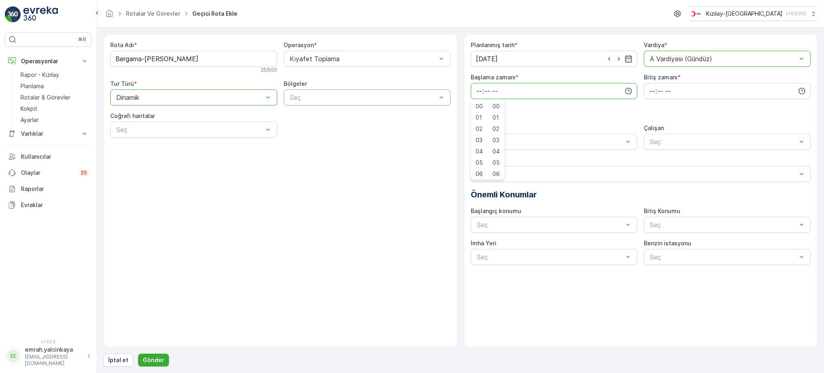
scroll to position [2, 0]
click at [479, 170] on span "06" at bounding box center [479, 172] width 7 height 8
type input "06:00"
click at [653, 93] on input "time" at bounding box center [727, 91] width 167 height 16
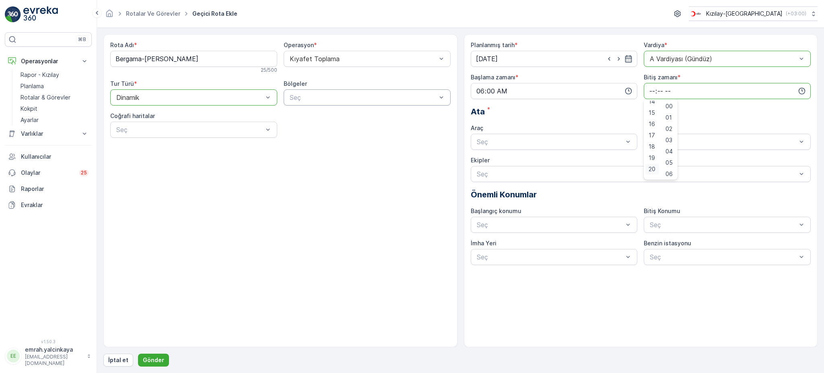
click at [651, 169] on span "20" at bounding box center [652, 169] width 7 height 8
type input "20:00"
click at [570, 160] on div "06 DCG 302" at bounding box center [554, 161] width 157 height 7
click at [664, 146] on div "Seç" at bounding box center [727, 142] width 167 height 16
click at [673, 161] on span "06 DCG 302" at bounding box center [668, 161] width 38 height 7
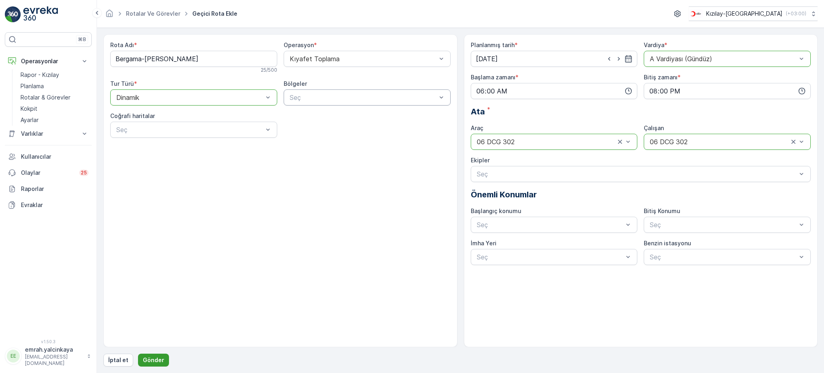
click at [160, 359] on p "Gönder" at bounding box center [153, 360] width 21 height 8
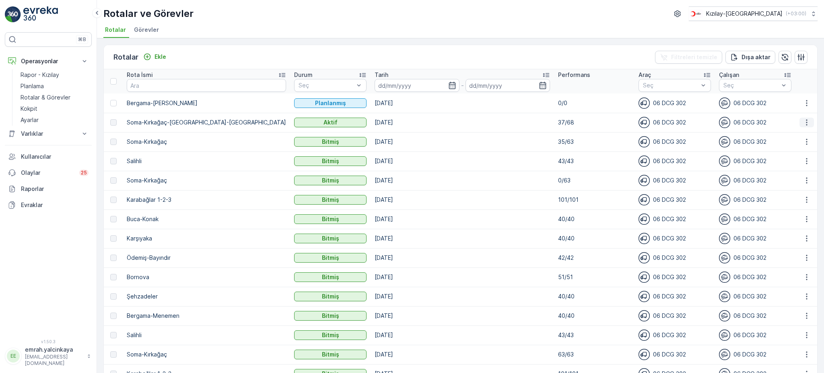
click at [808, 124] on button "button" at bounding box center [807, 122] width 14 height 10
click at [803, 134] on span "Daha fazla ayrıntı görün" at bounding box center [788, 134] width 64 height 8
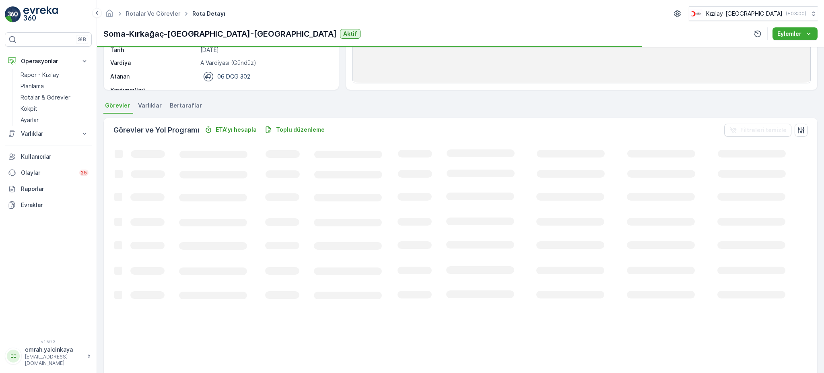
scroll to position [214, 0]
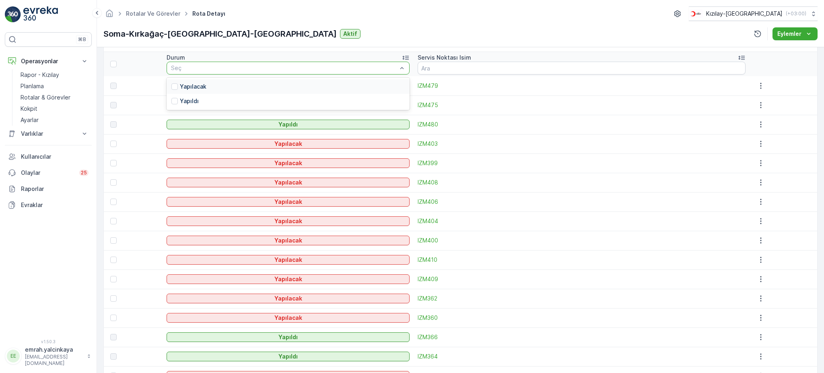
click at [233, 84] on div "Yapılacak" at bounding box center [288, 86] width 243 height 14
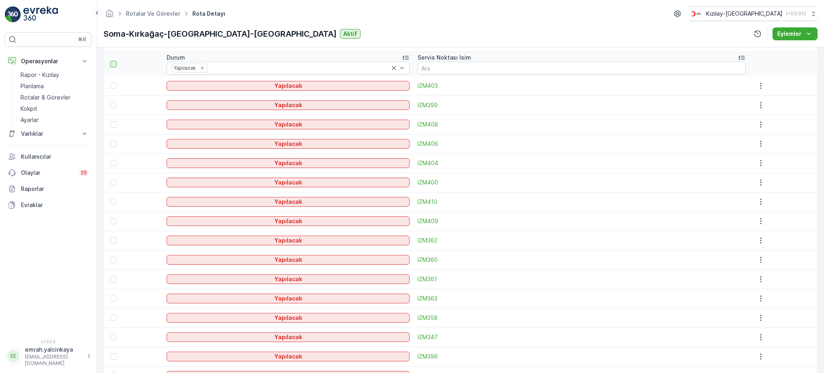
click at [113, 62] on div at bounding box center [113, 64] width 6 height 6
click at [115, 61] on input "checkbox" at bounding box center [115, 61] width 0 height 0
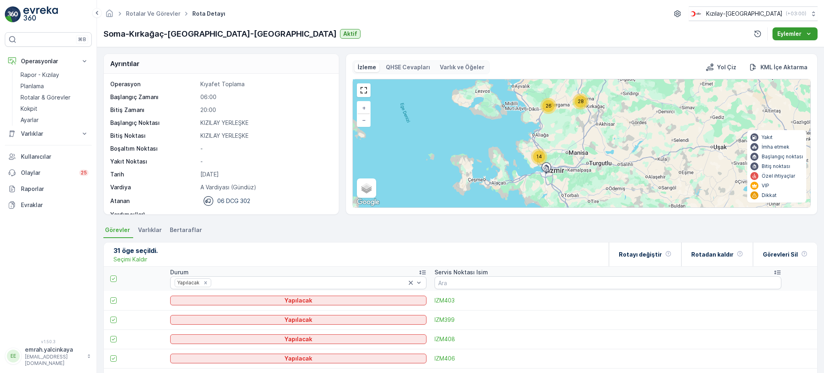
click at [809, 35] on icon "Eylemler" at bounding box center [809, 34] width 8 height 8
click at [671, 258] on div "Rotayı değiştir" at bounding box center [645, 254] width 53 height 24
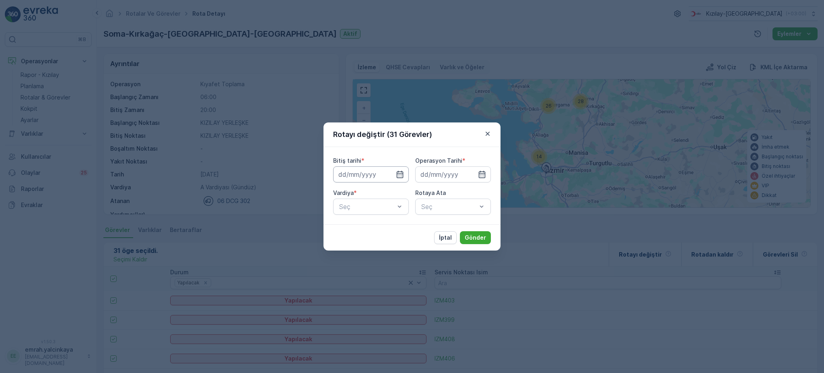
click at [385, 175] on input at bounding box center [371, 174] width 76 height 16
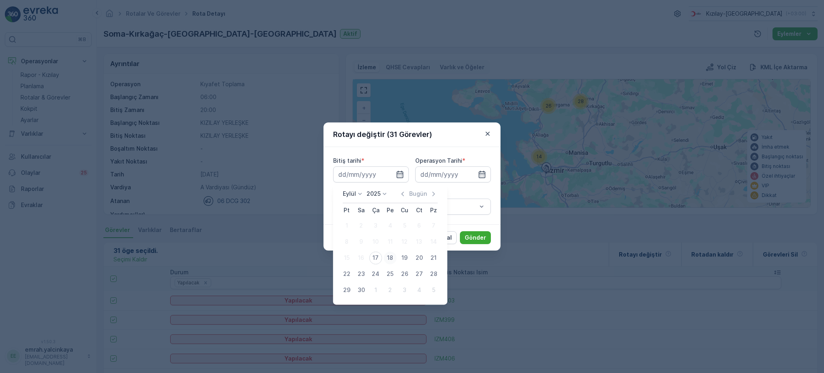
click at [389, 258] on div "18" at bounding box center [390, 257] width 13 height 13
type input "[DATE]"
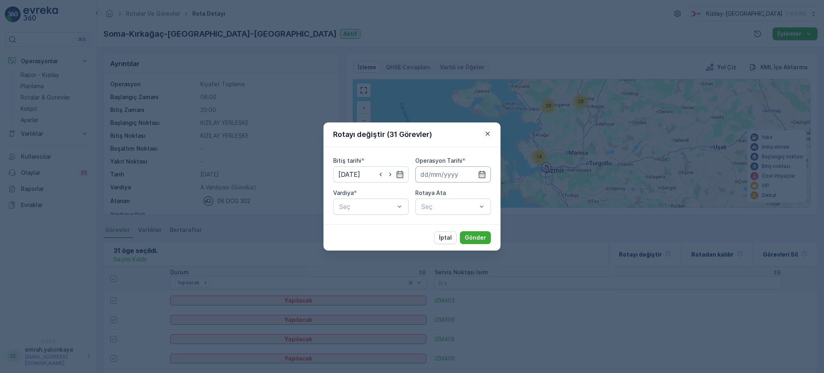
click at [441, 177] on input at bounding box center [453, 174] width 76 height 16
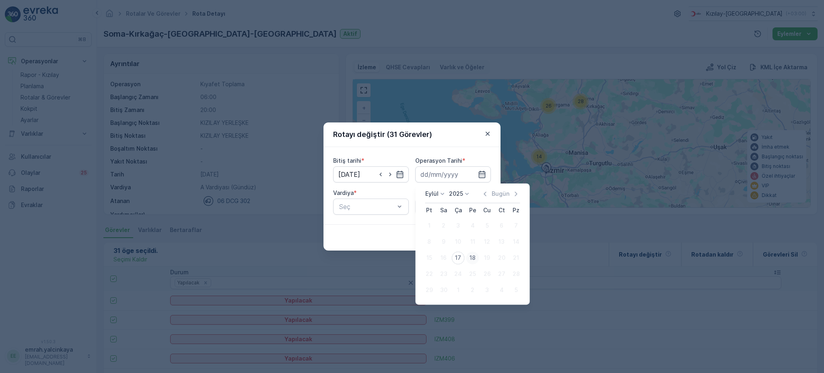
click at [471, 256] on div "18" at bounding box center [472, 257] width 13 height 13
type input "[DATE]"
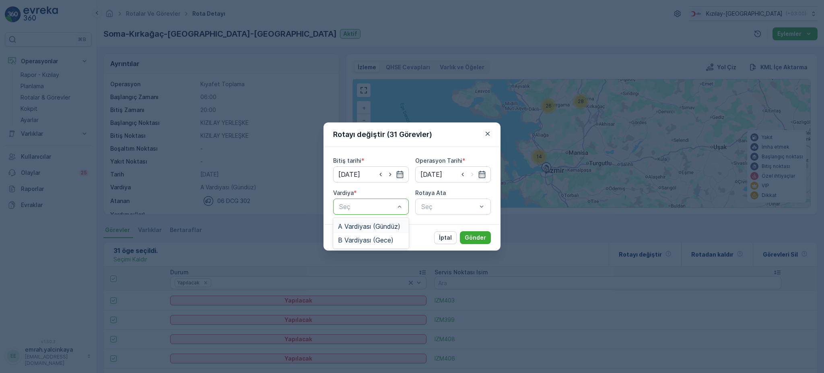
click at [389, 225] on span "A Vardiyası (Gündüz)" at bounding box center [369, 226] width 62 height 7
click at [432, 209] on div "Seç" at bounding box center [453, 206] width 76 height 16
click at [452, 212] on div "Seç" at bounding box center [453, 206] width 76 height 16
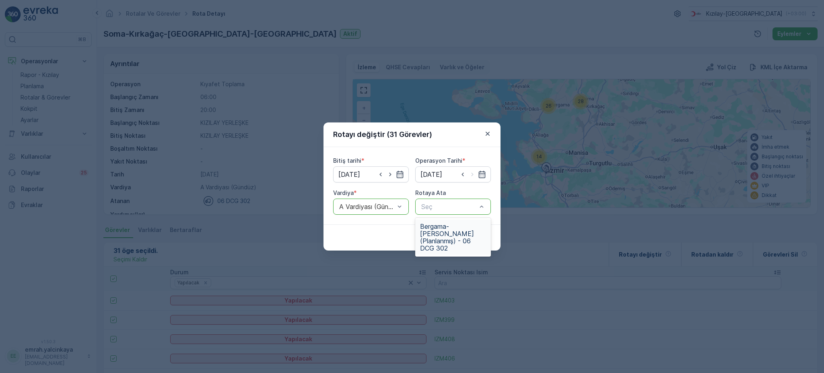
click at [450, 233] on span "Bergama-[PERSON_NAME] (Planlanmış) - 06 DCG 302" at bounding box center [453, 237] width 66 height 29
click at [474, 237] on p "Gönder" at bounding box center [475, 237] width 21 height 8
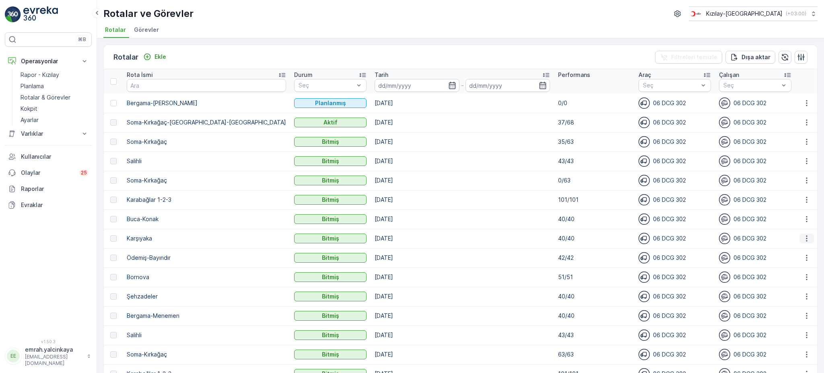
click at [806, 237] on icon "button" at bounding box center [807, 238] width 8 height 8
click at [809, 249] on span "Daha fazla ayrıntı görün" at bounding box center [788, 249] width 64 height 8
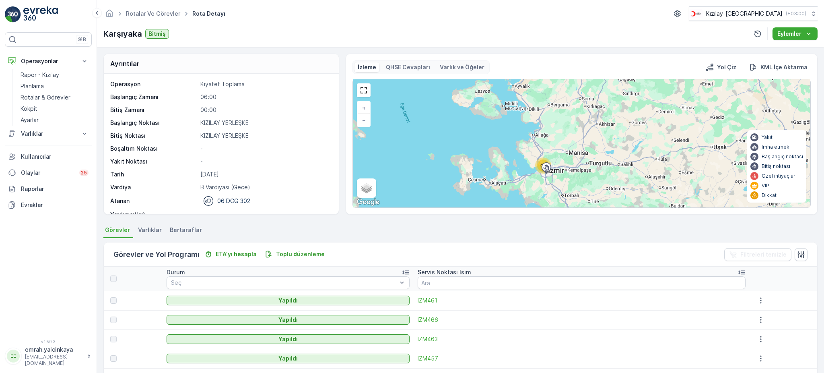
click at [111, 278] on div at bounding box center [113, 278] width 6 height 6
click at [113, 278] on div at bounding box center [113, 278] width 6 height 6
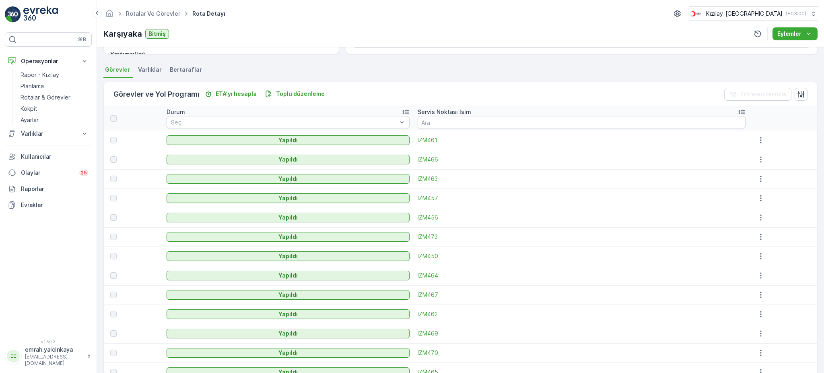
scroll to position [161, 0]
click at [757, 141] on icon "button" at bounding box center [761, 139] width 8 height 8
click at [114, 119] on div at bounding box center [113, 117] width 6 height 6
click at [112, 116] on div at bounding box center [113, 117] width 6 height 6
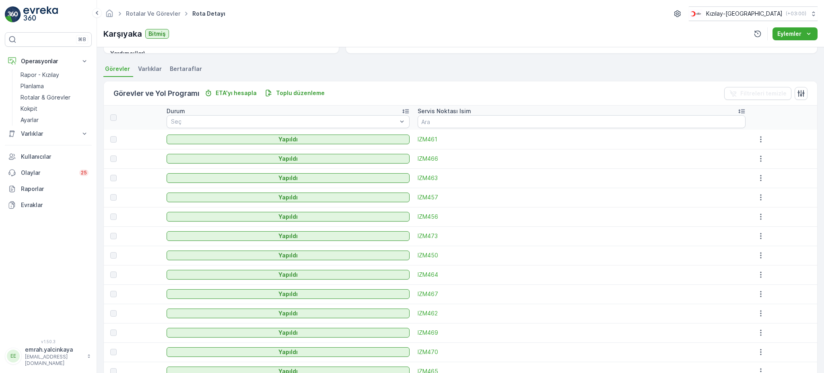
click at [112, 116] on div at bounding box center [113, 117] width 6 height 6
click at [247, 60] on div "Ayrıntılar Operasyon Kıyafet Toplama Başlangıç Zamanı 06:00 Bitiş Zamanı 00:00 …" at bounding box center [460, 210] width 727 height 326
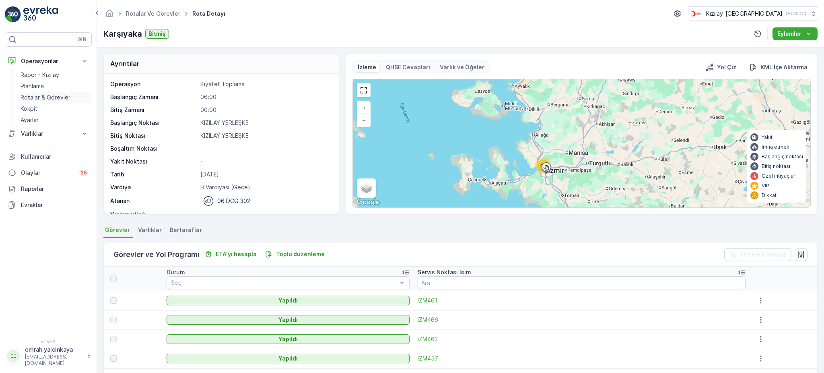
click at [28, 95] on p "Rotalar & Görevler" at bounding box center [46, 97] width 50 height 8
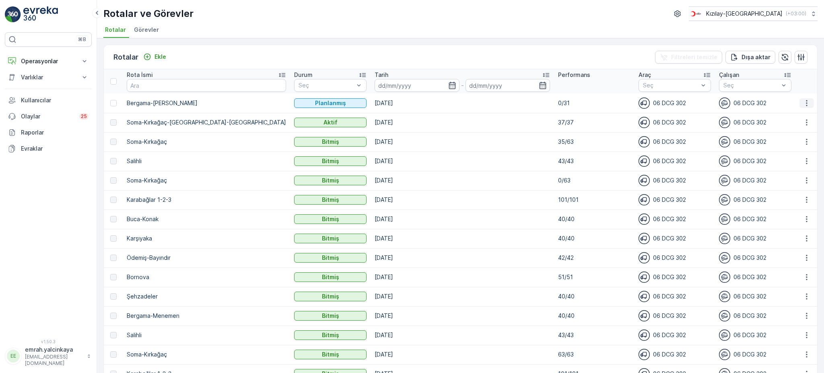
click at [803, 105] on icon "button" at bounding box center [807, 103] width 8 height 8
click at [809, 114] on span "Daha fazla ayrıntı görün" at bounding box center [788, 114] width 64 height 8
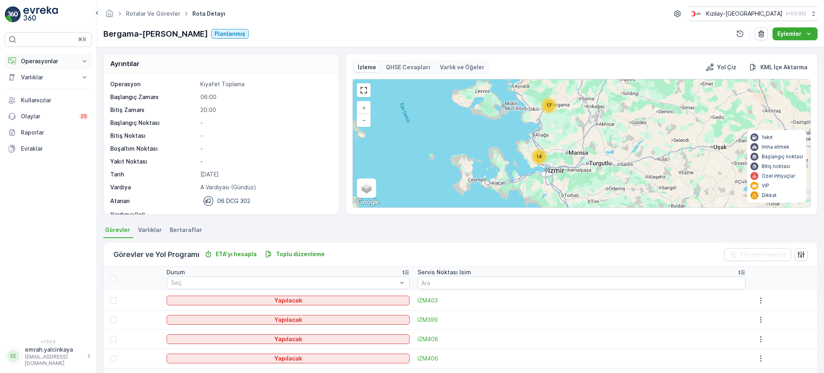
click at [30, 61] on p "Operasyonlar" at bounding box center [48, 61] width 55 height 8
click at [34, 96] on p "Rotalar & Görevler" at bounding box center [46, 97] width 50 height 8
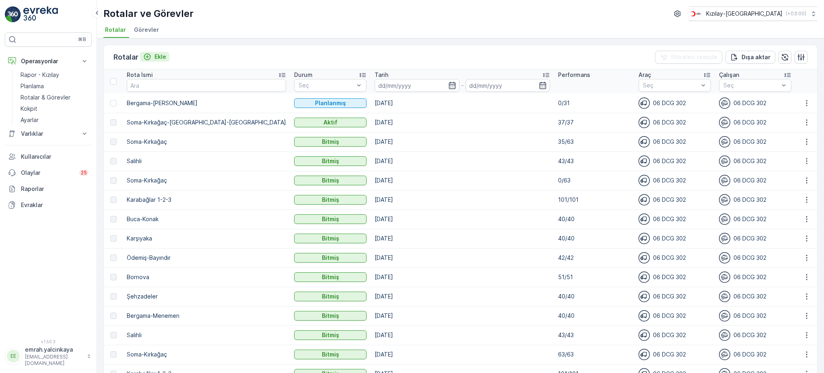
click at [158, 58] on p "Ekle" at bounding box center [161, 57] width 12 height 8
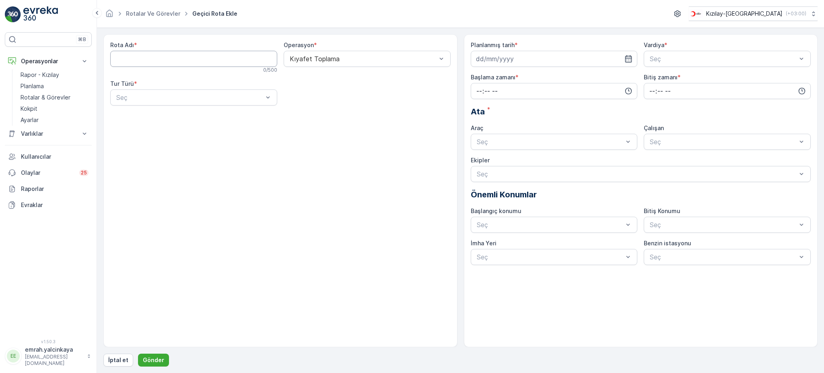
click at [210, 65] on Adı "Rota Adı" at bounding box center [193, 59] width 167 height 16
type Adı "ksk"
click at [198, 116] on div "Statik" at bounding box center [193, 116] width 157 height 7
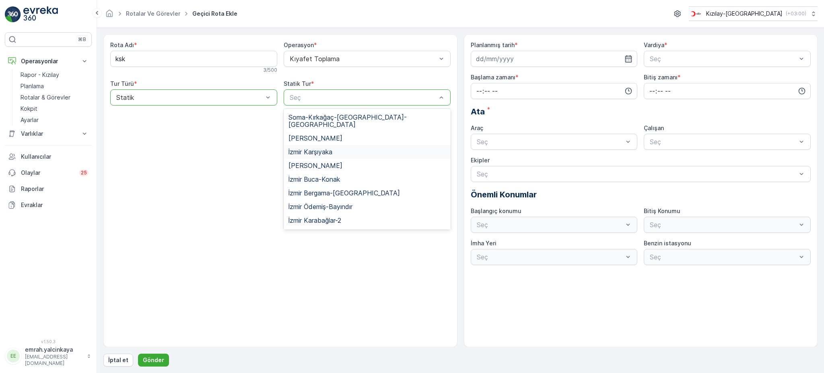
click at [334, 148] on div "İzmir Karşıyaka" at bounding box center [367, 151] width 157 height 7
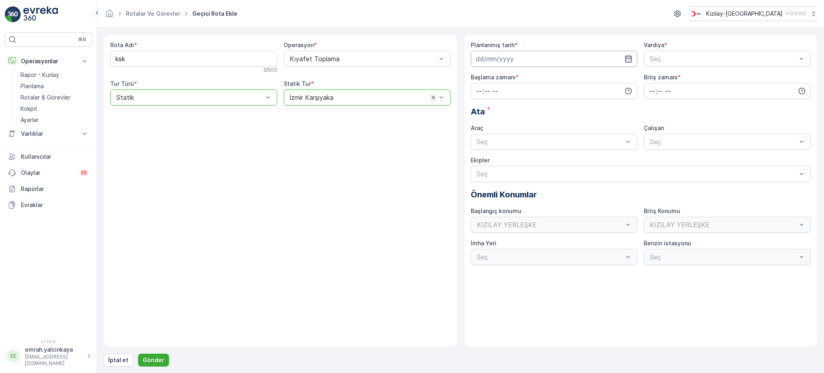
click at [509, 57] on input at bounding box center [554, 59] width 167 height 16
click at [542, 145] on div "19" at bounding box center [542, 142] width 13 height 13
type input "[DATE]"
click at [685, 78] on span "A Vardiyası (Gündüz)" at bounding box center [680, 78] width 62 height 7
click at [567, 91] on input "time" at bounding box center [554, 91] width 167 height 16
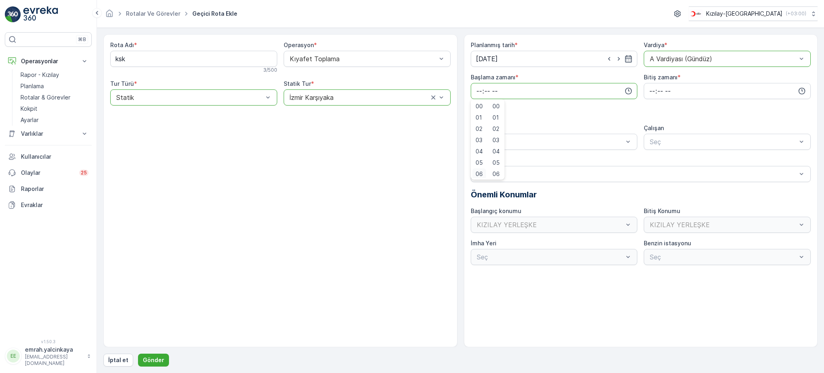
scroll to position [2, 0]
click at [479, 173] on span "06" at bounding box center [479, 172] width 7 height 8
type input "06:00"
click at [650, 90] on input "time" at bounding box center [727, 91] width 167 height 16
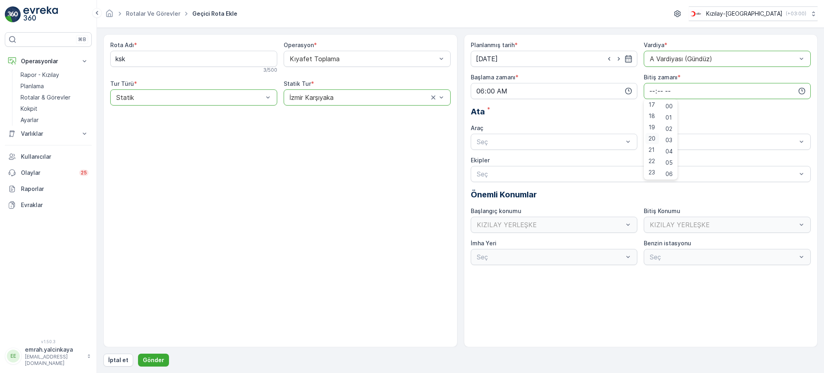
click at [651, 137] on span "20" at bounding box center [652, 138] width 7 height 8
type input "20:00"
click at [596, 156] on div "06 DCG 302" at bounding box center [554, 162] width 167 height 14
click at [656, 155] on div "06 DCG 302" at bounding box center [727, 162] width 167 height 14
click at [150, 354] on button "Gönder" at bounding box center [153, 359] width 31 height 13
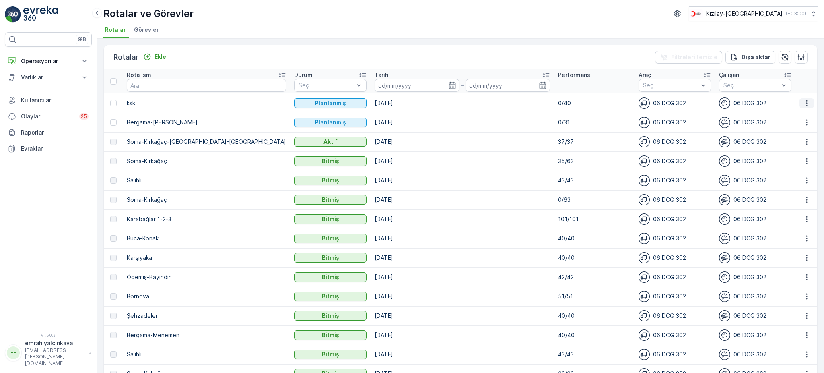
click at [806, 105] on icon "button" at bounding box center [806, 103] width 1 height 6
click at [801, 117] on span "Daha fazla ayrıntı görün" at bounding box center [788, 114] width 64 height 8
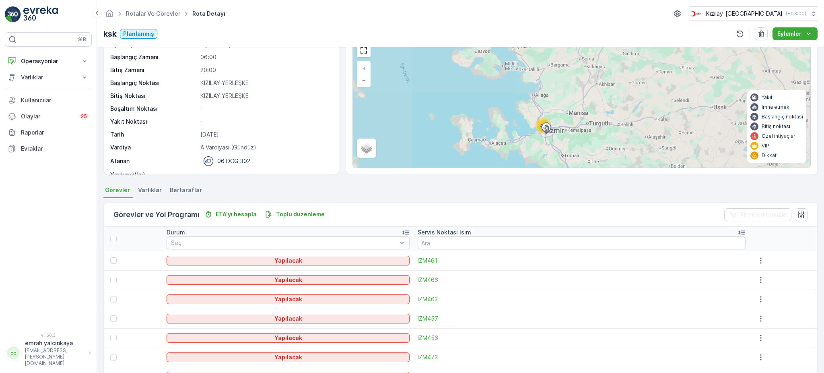
scroll to position [107, 0]
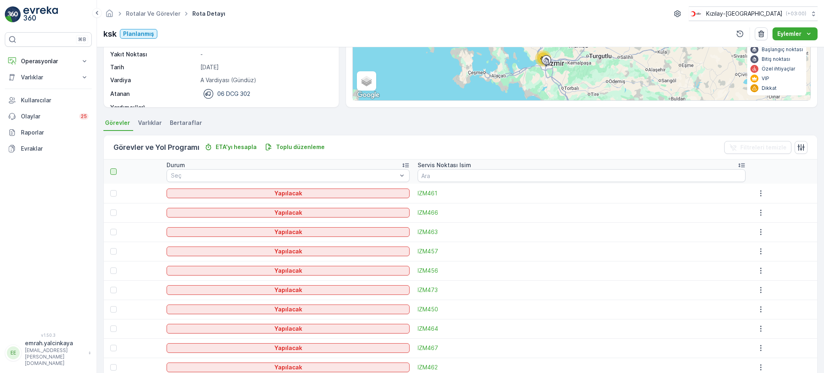
click at [115, 173] on div at bounding box center [113, 171] width 6 height 6
click at [115, 168] on input "checkbox" at bounding box center [115, 168] width 0 height 0
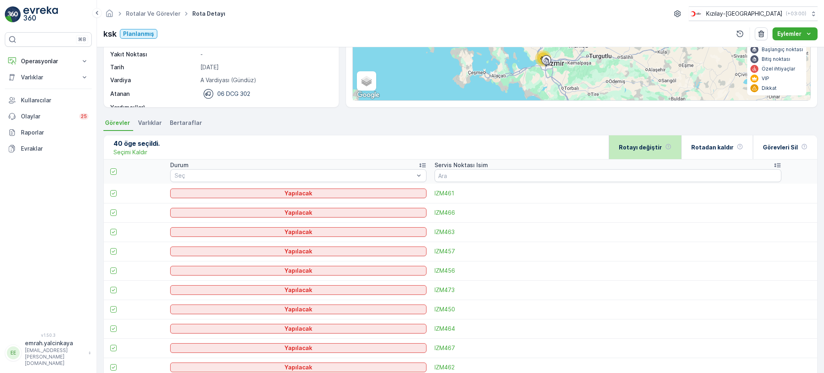
click at [658, 145] on p "Rotayı değiştir" at bounding box center [640, 147] width 43 height 8
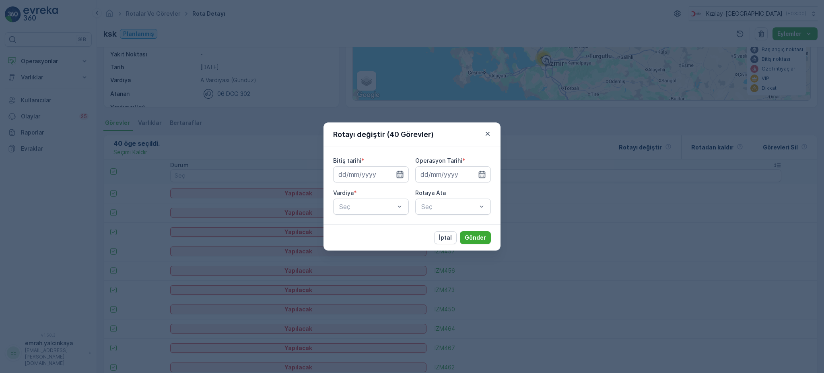
click at [397, 177] on icon "button" at bounding box center [400, 174] width 8 height 8
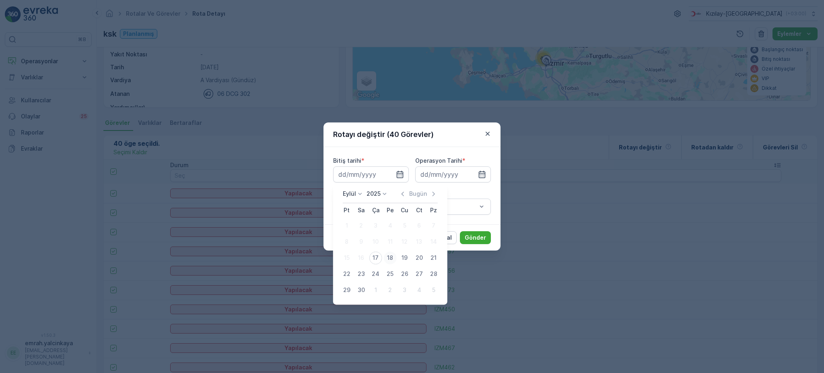
click at [389, 260] on div "18" at bounding box center [390, 257] width 13 height 13
type input "[DATE]"
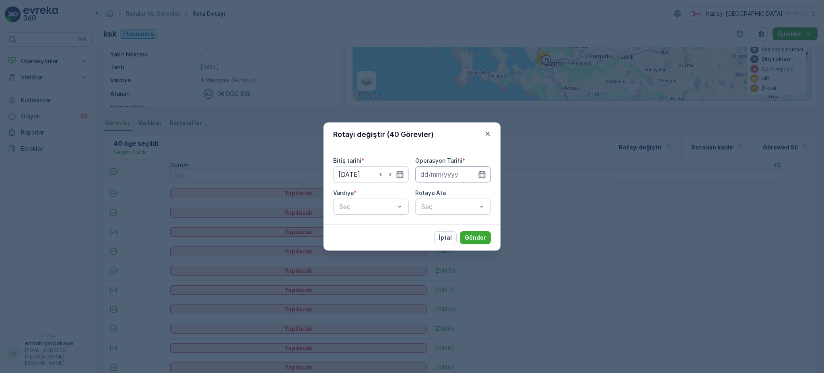
click at [445, 177] on input at bounding box center [453, 174] width 76 height 16
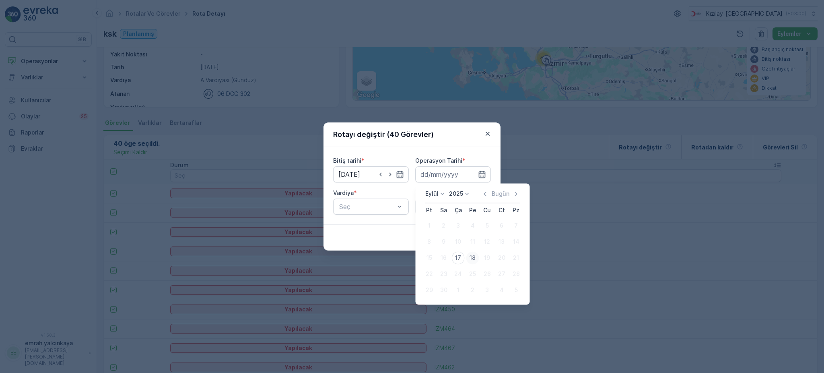
click at [469, 257] on div "18" at bounding box center [472, 257] width 13 height 13
type input "[DATE]"
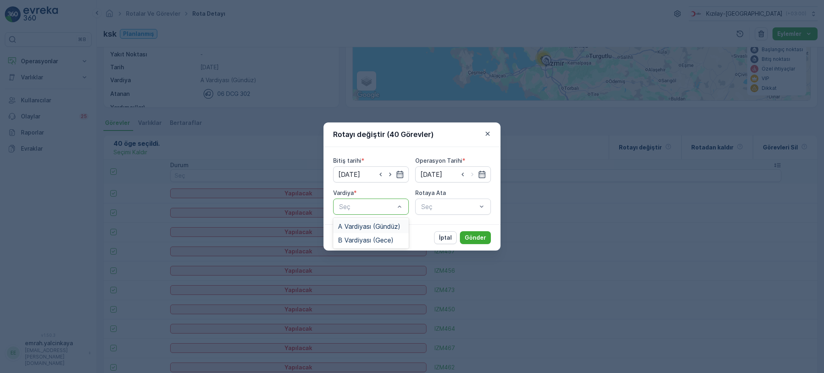
click at [392, 229] on span "A Vardiyası (Gündüz)" at bounding box center [369, 226] width 62 height 7
click at [434, 209] on div "Seç" at bounding box center [453, 206] width 76 height 16
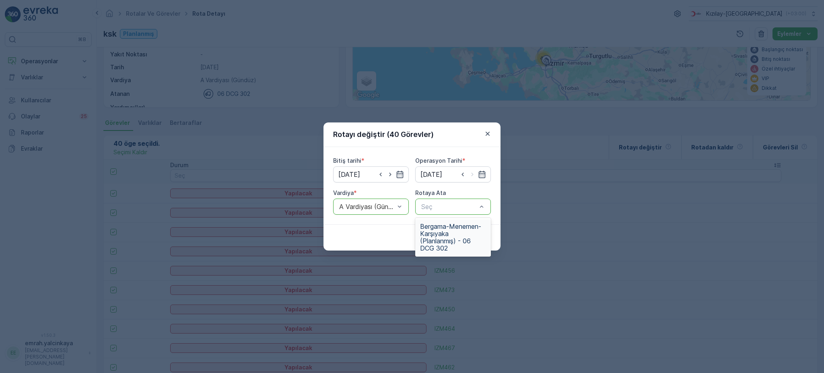
click at [453, 225] on span "Bergama-Menemen-Karşıyaka (Planlanmış) - 06 DCG 302" at bounding box center [453, 237] width 66 height 29
click at [473, 236] on p "Gönder" at bounding box center [475, 237] width 21 height 8
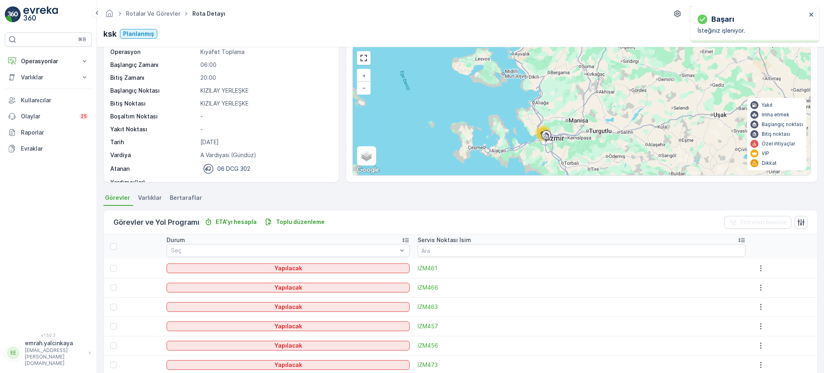
scroll to position [0, 0]
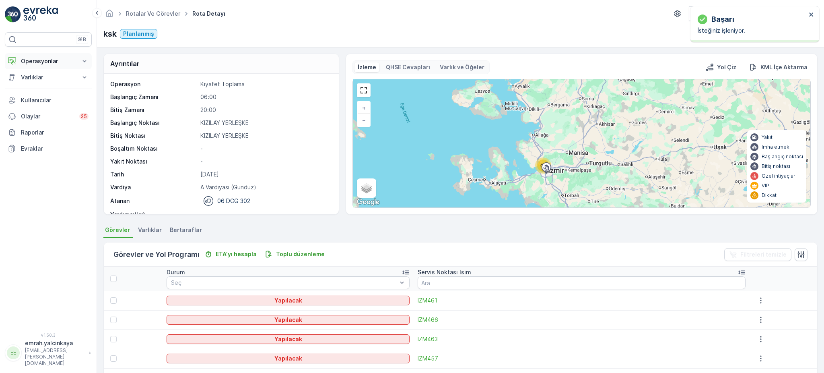
click at [35, 63] on p "Operasyonlar" at bounding box center [48, 61] width 55 height 8
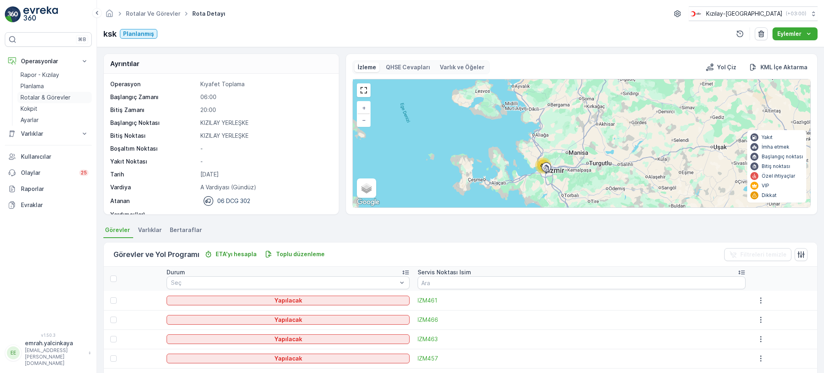
click at [25, 99] on p "Rotalar & Görevler" at bounding box center [46, 97] width 50 height 8
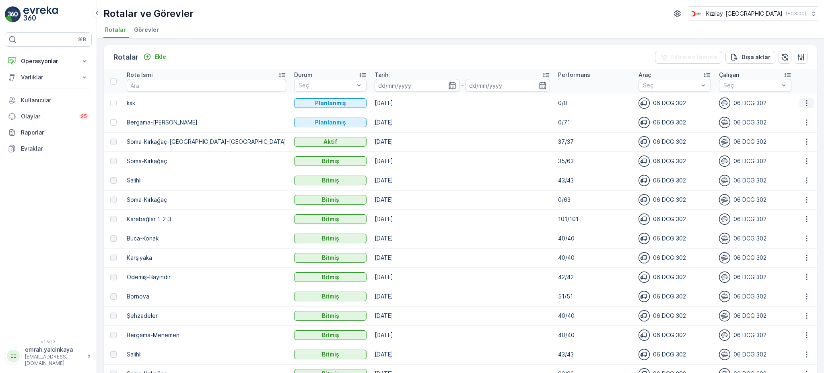
click at [806, 102] on icon "button" at bounding box center [806, 103] width 1 height 6
click at [784, 160] on div "Sil" at bounding box center [788, 162] width 70 height 11
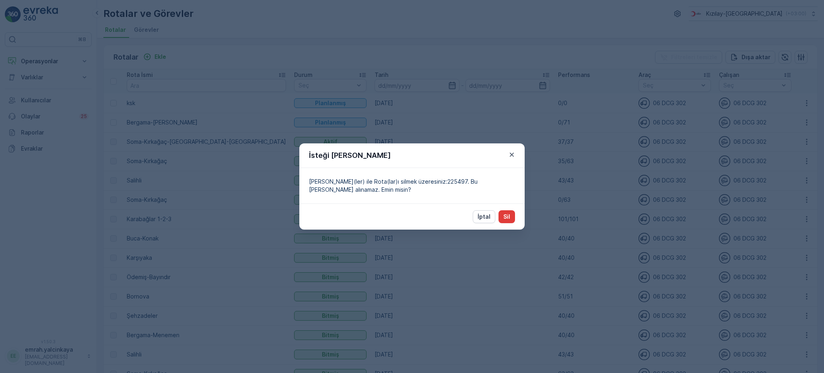
click at [506, 217] on p "Sil" at bounding box center [506, 216] width 7 height 8
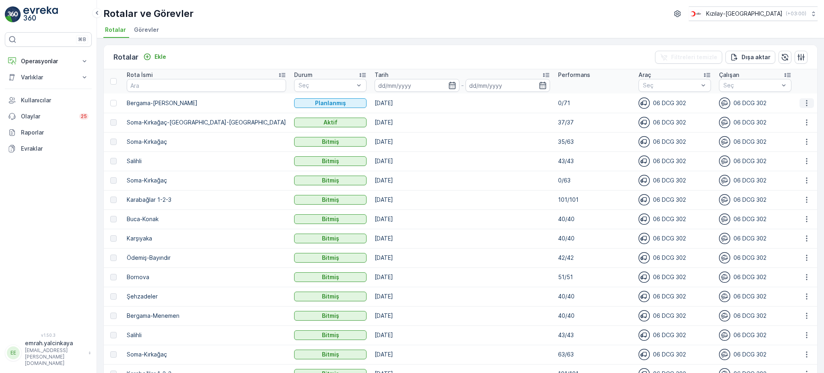
click at [803, 102] on icon "button" at bounding box center [807, 103] width 8 height 8
click at [803, 116] on span "Daha fazla ayrıntı görün" at bounding box center [788, 114] width 64 height 8
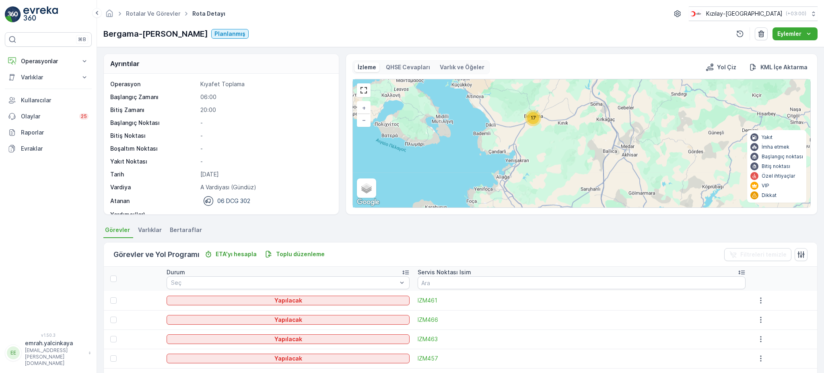
drag, startPoint x: 583, startPoint y: 117, endPoint x: 577, endPoint y: 183, distance: 66.7
click at [577, 183] on div "17 40 14 + − Uydu Yol haritası Arazi Karışık Leaflet Klavye kısayolları Harita …" at bounding box center [582, 143] width 458 height 128
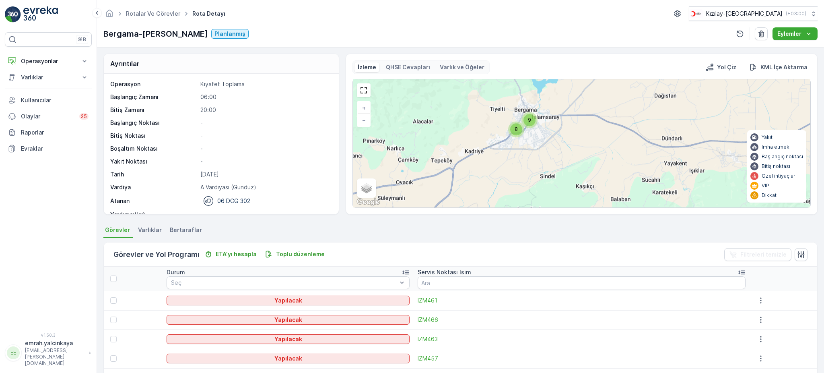
drag, startPoint x: 528, startPoint y: 147, endPoint x: 529, endPoint y: 155, distance: 8.5
click at [529, 155] on div "8 9 6 2 3 15 14 3 4 2 2 + − Uydu Yol haritası Arazi Karışık Leaflet Klavye kısa…" at bounding box center [582, 143] width 458 height 128
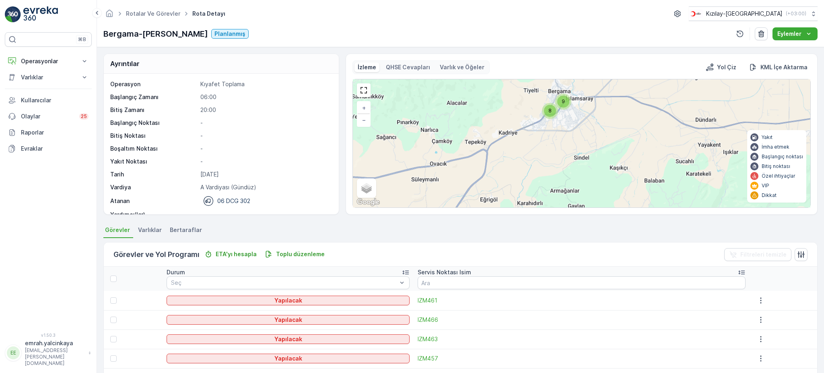
drag, startPoint x: 598, startPoint y: 180, endPoint x: 602, endPoint y: 142, distance: 38.8
click at [603, 140] on div "8 9 6 2 3 15 14 3 4 2 2 + − Uydu Yol haritası Arazi Karışık Leaflet Klavye kısa…" at bounding box center [582, 143] width 458 height 128
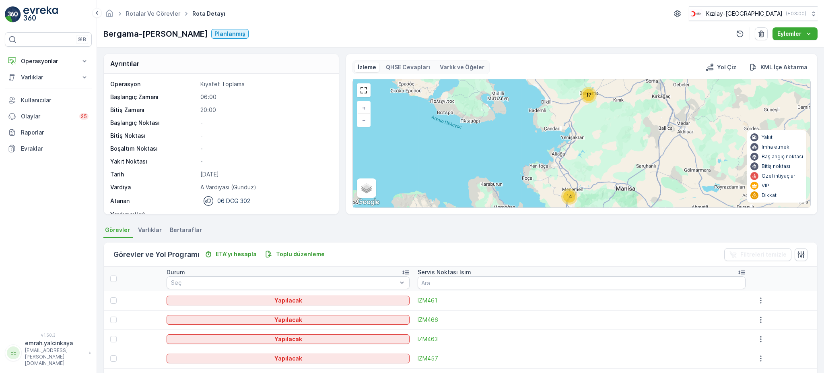
drag, startPoint x: 651, startPoint y: 184, endPoint x: 610, endPoint y: 120, distance: 76.1
click at [614, 121] on div "17 40 14 + − Uydu Yol haritası Arazi Karışık Leaflet Klavye kısayolları Harita …" at bounding box center [582, 143] width 458 height 128
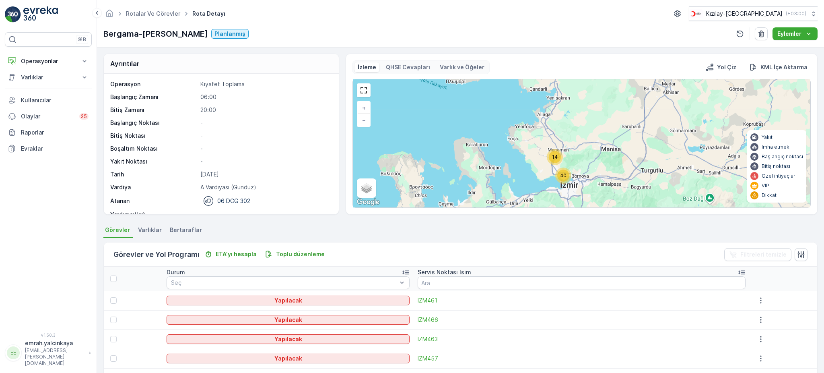
drag, startPoint x: 627, startPoint y: 168, endPoint x: 624, endPoint y: 137, distance: 31.2
click at [620, 132] on div "17 40 14 + − Uydu Yol haritası Arazi Karışık Leaflet Klavye kısayolları Harita …" at bounding box center [582, 143] width 458 height 128
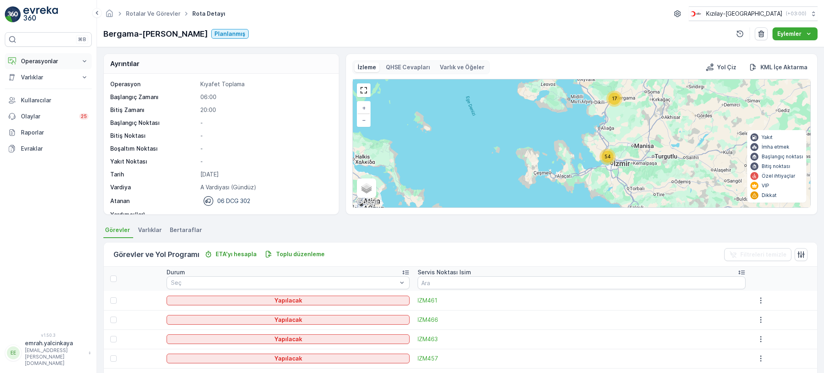
click at [42, 62] on p "Operasyonlar" at bounding box center [48, 61] width 55 height 8
click at [30, 94] on p "Rotalar & Görevler" at bounding box center [46, 97] width 50 height 8
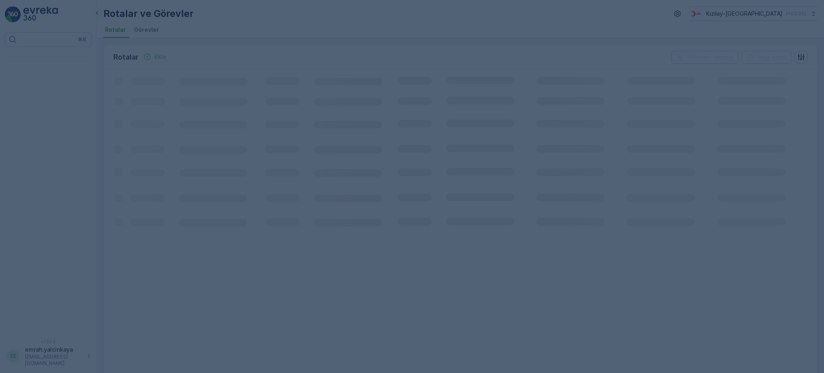
drag, startPoint x: 0, startPoint y: 0, endPoint x: 489, endPoint y: 165, distance: 516.2
click at [489, 165] on div at bounding box center [412, 186] width 824 height 373
